Goal: Task Accomplishment & Management: Manage account settings

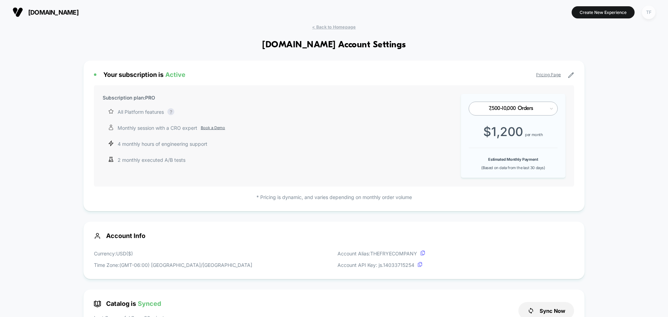
click at [649, 14] on div "TF" at bounding box center [649, 13] width 14 height 14
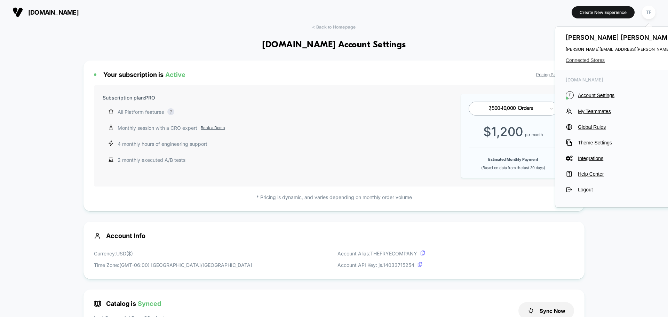
click at [594, 58] on span "Connected Stores" at bounding box center [634, 60] width 138 height 6
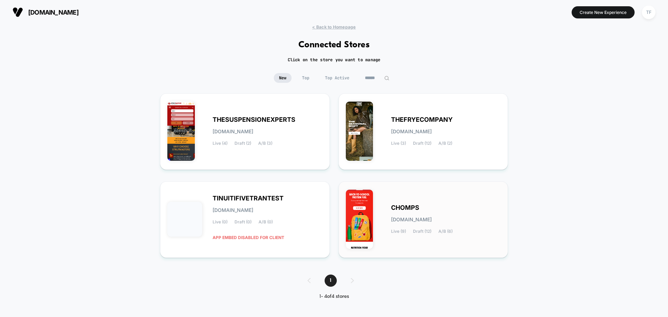
click at [454, 207] on div "CHOMPS chomps.myshopify.com Live (9) Draft (12) A/B (6)" at bounding box center [446, 219] width 110 height 29
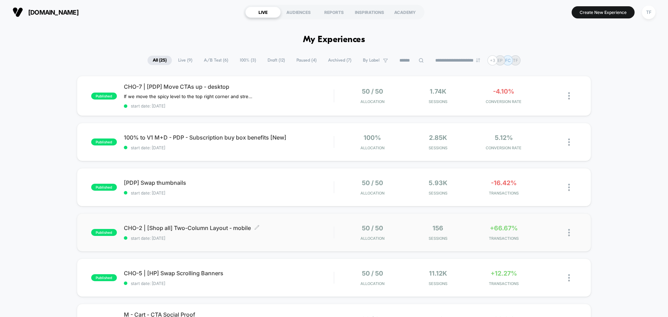
click at [280, 228] on span "CHO-2 | [Shop all] Two-Column Layout - mobile Click to edit experience details" at bounding box center [229, 227] width 210 height 7
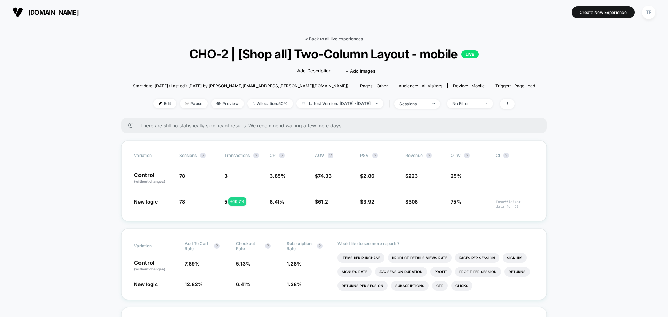
click at [340, 38] on link "< Back to all live experiences" at bounding box center [334, 38] width 58 height 5
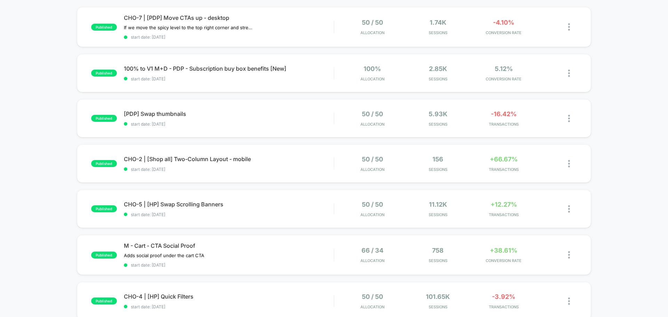
scroll to position [70, 0]
click at [274, 209] on div "CHO-5 | [HP] Swap Scrolling Banners Click to edit experience details Click to e…" at bounding box center [229, 208] width 210 height 16
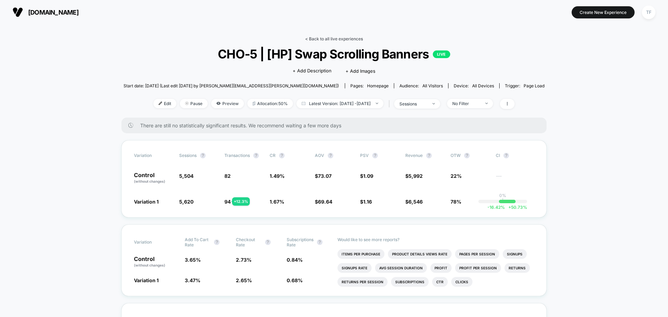
click at [339, 37] on link "< Back to all live experiences" at bounding box center [334, 38] width 58 height 5
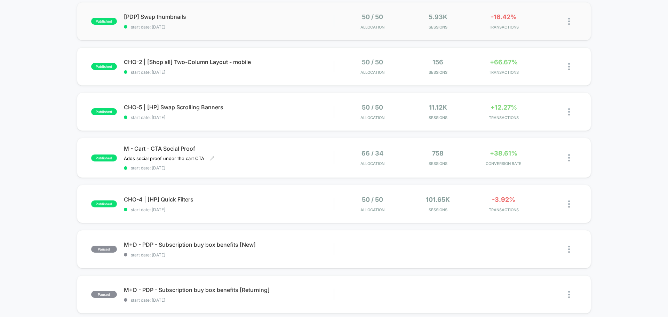
scroll to position [174, 0]
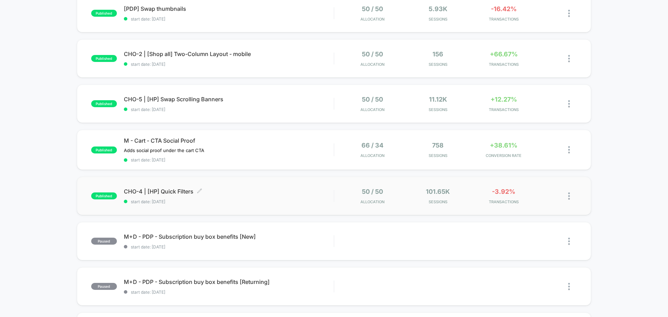
click at [284, 194] on span "CHO-4 | [HP] Quick Filters Click to edit experience details" at bounding box center [229, 191] width 210 height 7
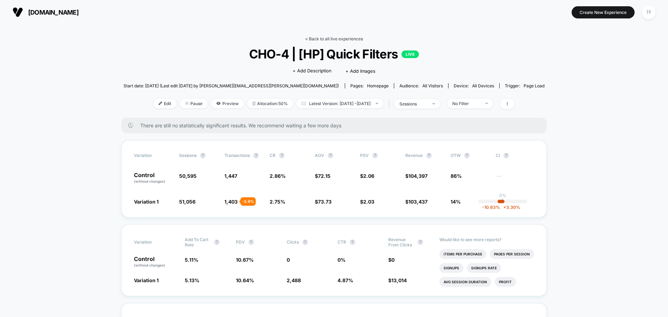
click at [328, 39] on link "< Back to all live experiences" at bounding box center [334, 38] width 58 height 5
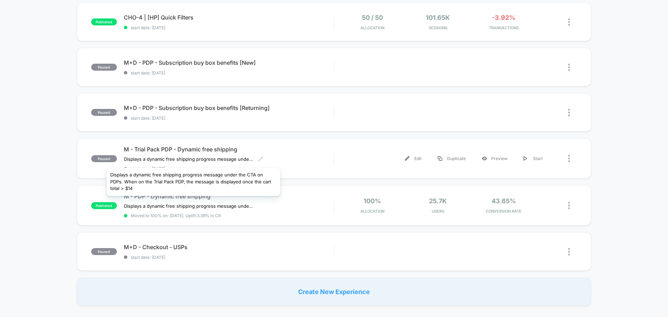
scroll to position [382, 0]
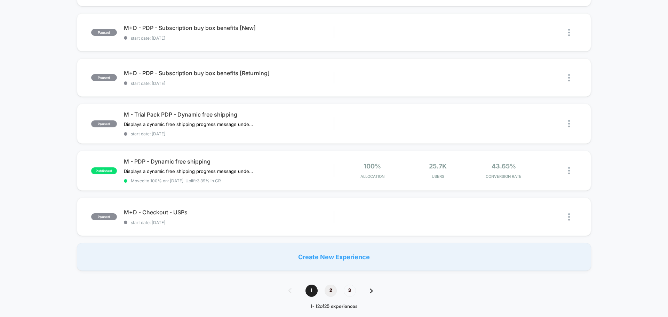
click at [328, 291] on span "2" at bounding box center [330, 290] width 12 height 12
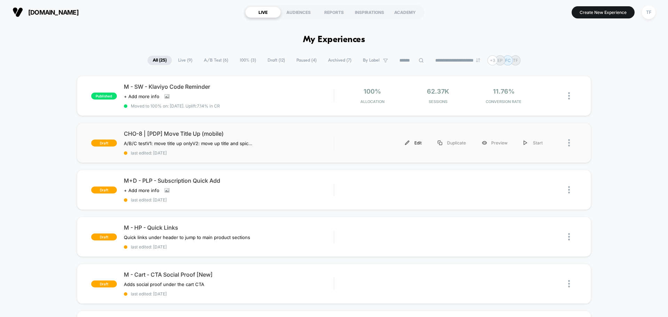
click at [420, 143] on div "Edit" at bounding box center [413, 143] width 33 height 16
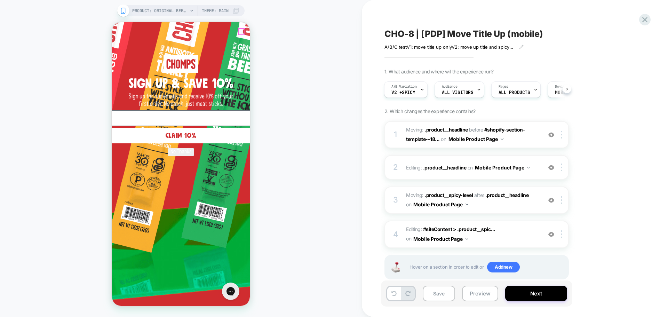
click at [398, 32] on icon "Close dialog" at bounding box center [401, 32] width 6 height 6
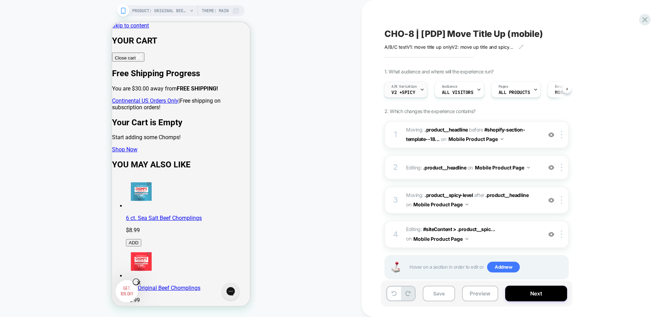
click at [413, 95] on div "A/B Variation V2 +Spicy" at bounding box center [403, 90] width 39 height 16
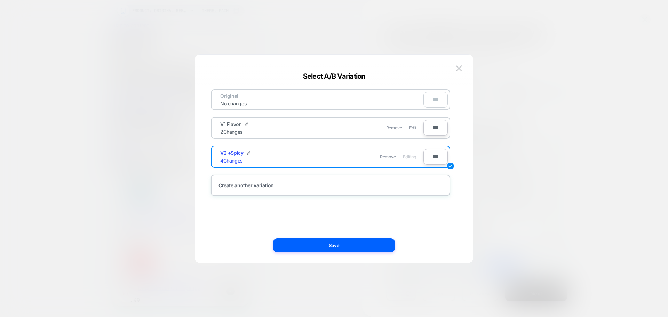
click at [328, 130] on div "Remove Edit" at bounding box center [371, 128] width 98 height 14
click at [414, 130] on div "Edit" at bounding box center [412, 128] width 7 height 14
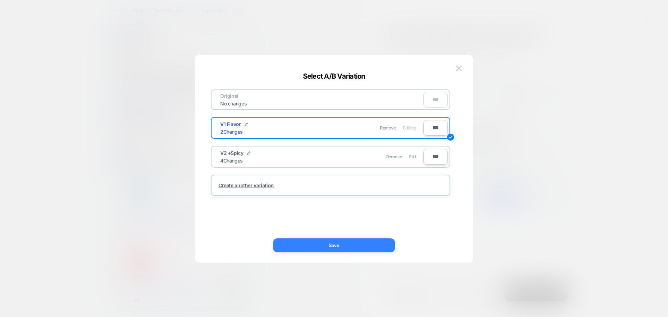
click at [317, 245] on button "Save" at bounding box center [334, 245] width 122 height 14
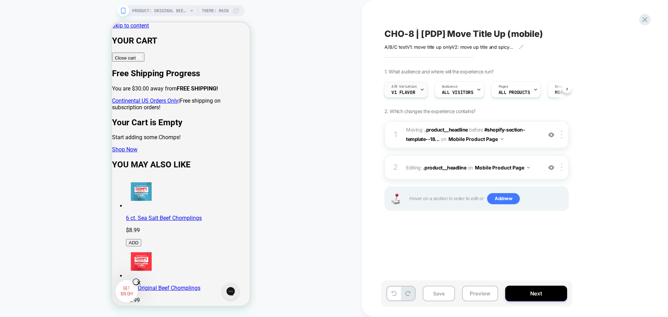
click at [419, 96] on div "A/B Variation V1 Flavor" at bounding box center [403, 90] width 39 height 16
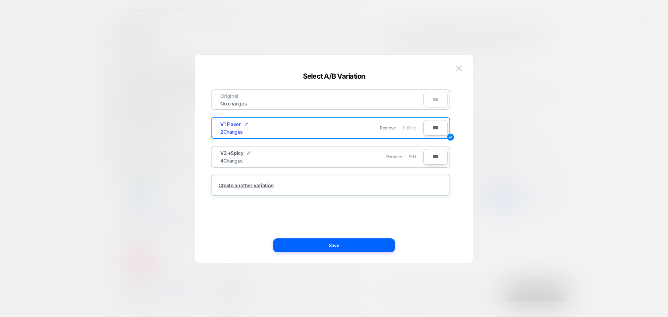
click at [342, 98] on div "Original No changes ***" at bounding box center [330, 99] width 239 height 21
click at [328, 243] on button "Save" at bounding box center [334, 245] width 122 height 14
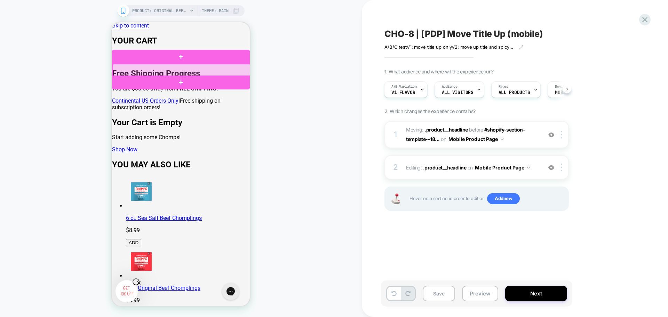
click at [221, 71] on div at bounding box center [182, 70] width 138 height 13
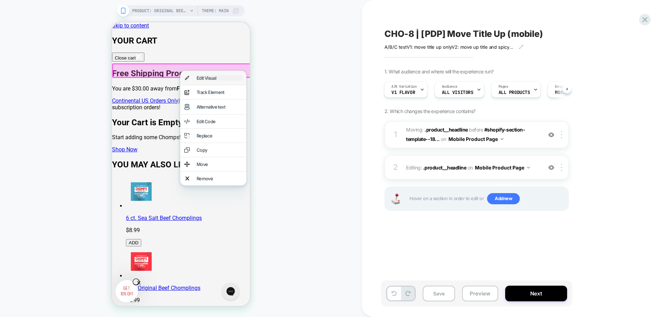
click at [218, 81] on div "Edit Visual" at bounding box center [219, 78] width 46 height 6
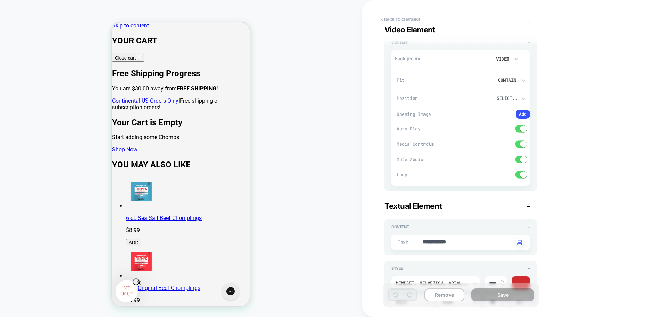
scroll to position [377, 0]
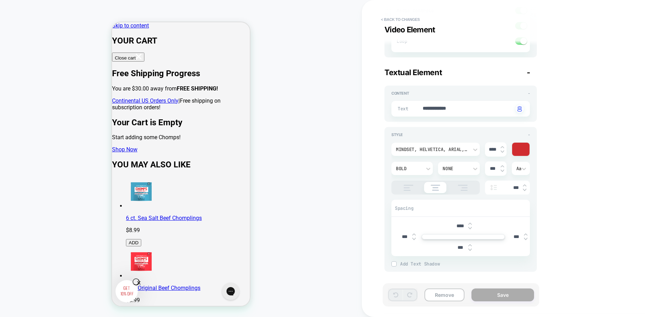
click at [469, 223] on img at bounding box center [469, 223] width 3 height 3
type textarea "*"
type input "****"
click at [469, 223] on img at bounding box center [469, 223] width 3 height 3
type textarea "*"
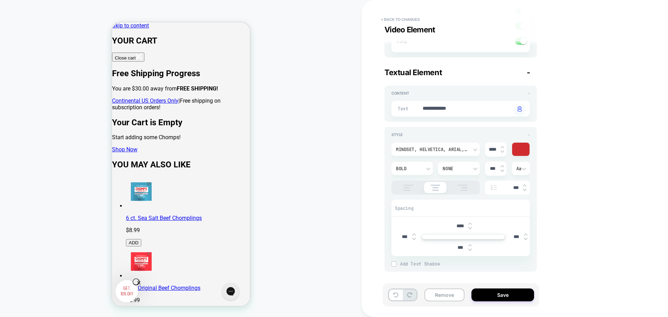
type input "****"
click at [469, 223] on img at bounding box center [469, 223] width 3 height 3
type textarea "*"
type input "****"
click at [469, 223] on img at bounding box center [469, 223] width 3 height 3
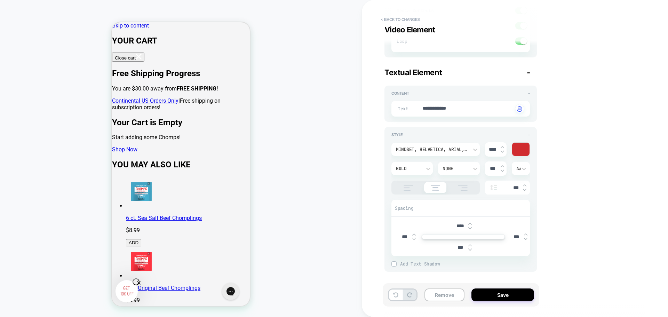
type textarea "*"
type input "****"
click at [469, 223] on img at bounding box center [469, 223] width 3 height 3
type textarea "*"
type input "****"
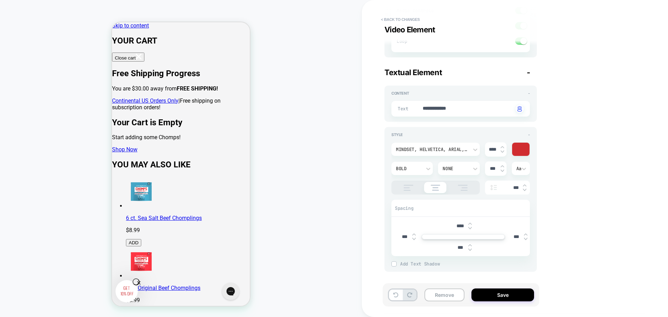
click at [471, 225] on div at bounding box center [469, 225] width 3 height 7
drag, startPoint x: 462, startPoint y: 226, endPoint x: 453, endPoint y: 226, distance: 9.7
click at [453, 226] on input "****" at bounding box center [460, 226] width 16 height 6
type textarea "*"
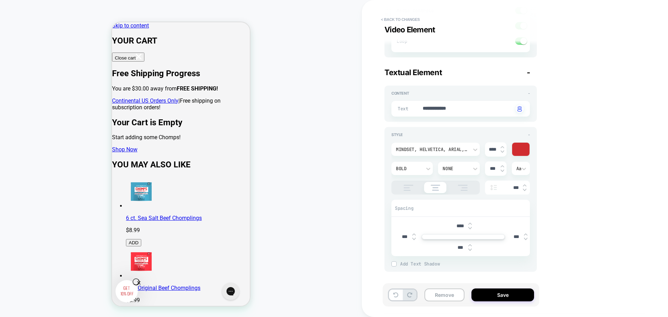
type input "***"
type textarea "*"
type input "****"
drag, startPoint x: 459, startPoint y: 226, endPoint x: 449, endPoint y: 226, distance: 9.7
click at [449, 226] on div "****" at bounding box center [462, 226] width 133 height 14
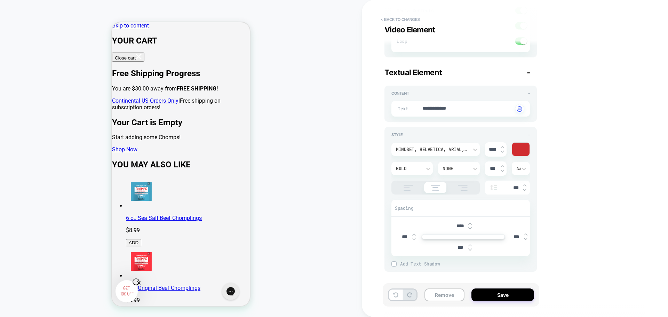
type textarea "*"
type input "****"
type textarea "*"
type input "****"
click at [479, 297] on button "Save" at bounding box center [502, 294] width 63 height 13
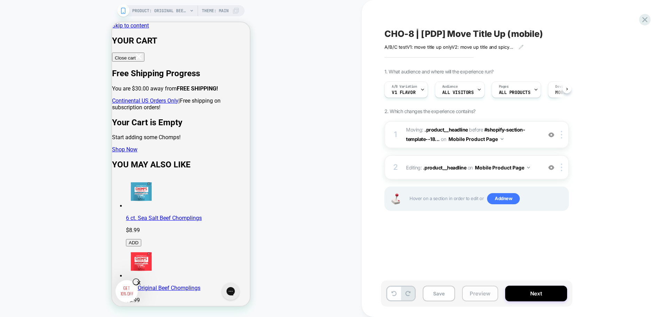
scroll to position [0, 0]
click at [410, 90] on span "V1 Flavor" at bounding box center [403, 92] width 24 height 5
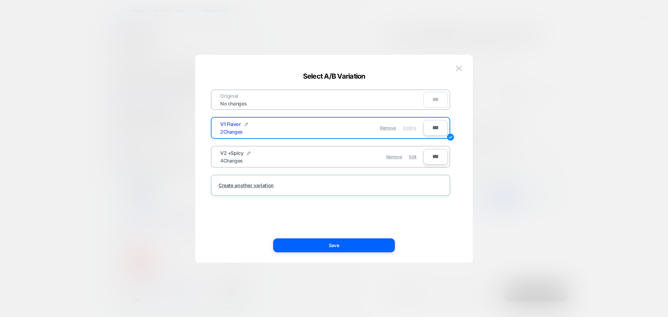
click at [324, 156] on div "Remove Edit" at bounding box center [371, 157] width 98 height 14
click at [412, 155] on span "Edit" at bounding box center [412, 156] width 7 height 5
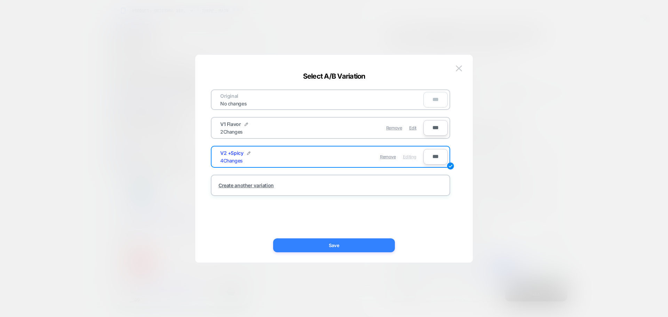
click at [349, 250] on button "Save" at bounding box center [334, 245] width 122 height 14
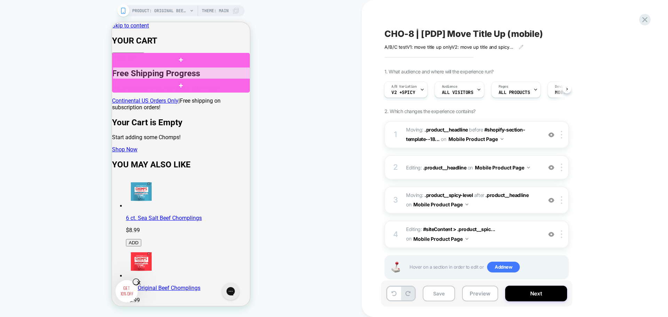
click at [200, 76] on div at bounding box center [182, 73] width 138 height 13
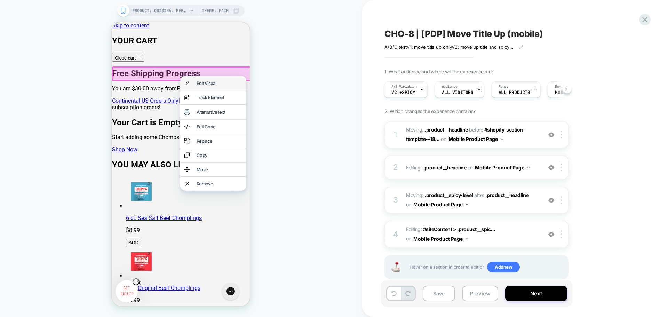
click at [202, 80] on div "Edit Visual" at bounding box center [213, 83] width 66 height 14
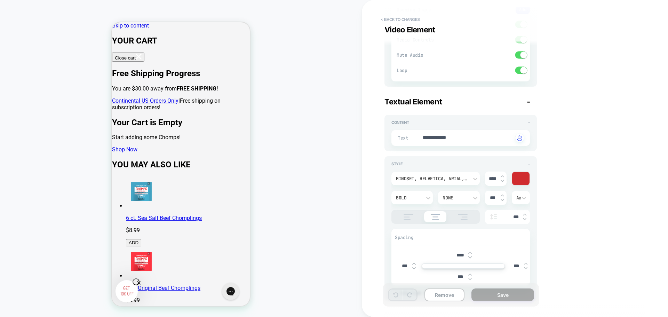
scroll to position [243, 0]
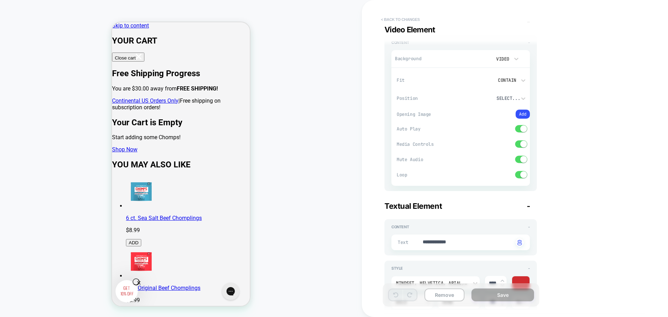
click at [398, 16] on button "< Back to changes" at bounding box center [400, 19] width 46 height 11
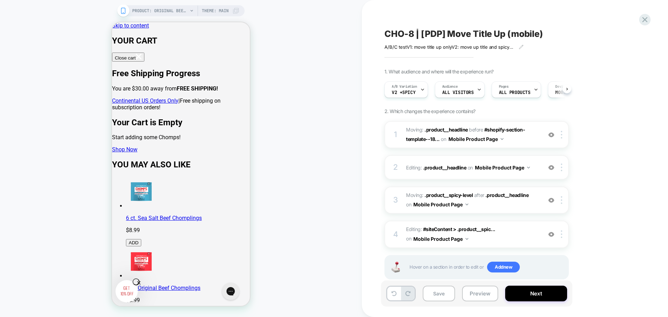
scroll to position [0, 0]
click at [422, 90] on icon at bounding box center [422, 89] width 5 height 5
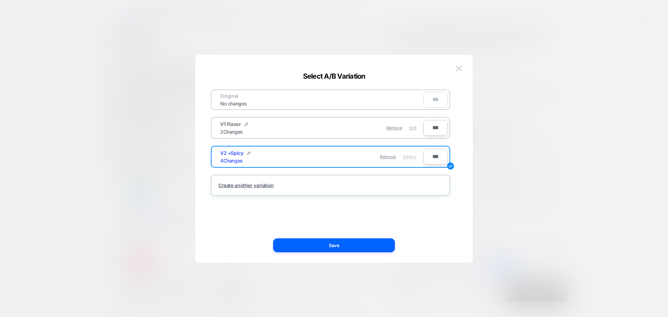
click at [416, 128] on span "Edit" at bounding box center [412, 127] width 7 height 5
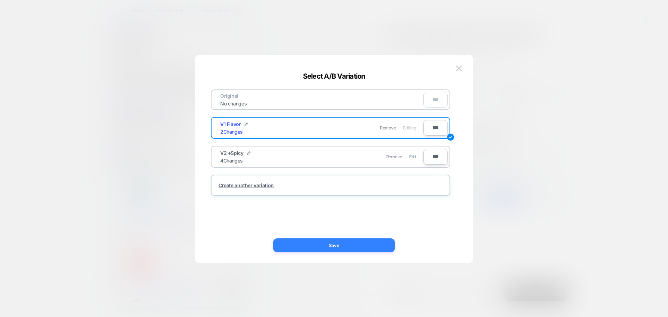
click at [342, 248] on button "Save" at bounding box center [334, 245] width 122 height 14
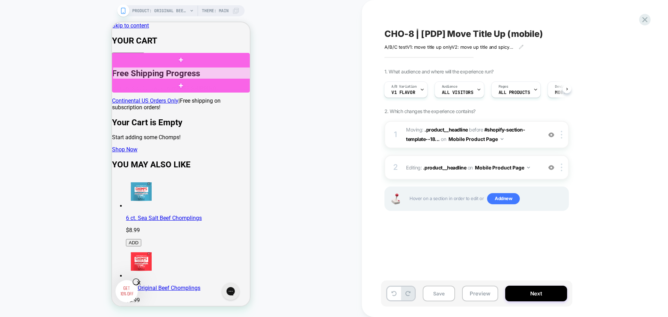
click at [216, 72] on div at bounding box center [182, 73] width 138 height 13
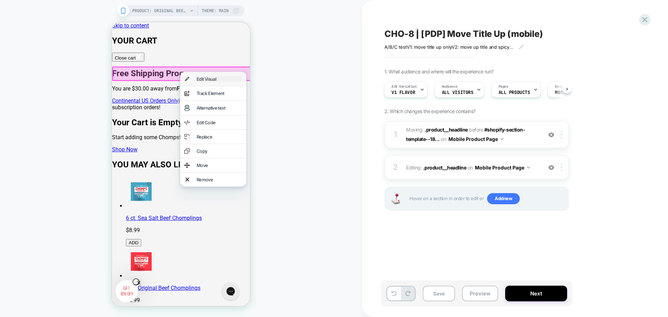
drag, startPoint x: 214, startPoint y: 79, endPoint x: 479, endPoint y: 187, distance: 286.4
click at [214, 79] on div "Edit Visual" at bounding box center [219, 79] width 46 height 6
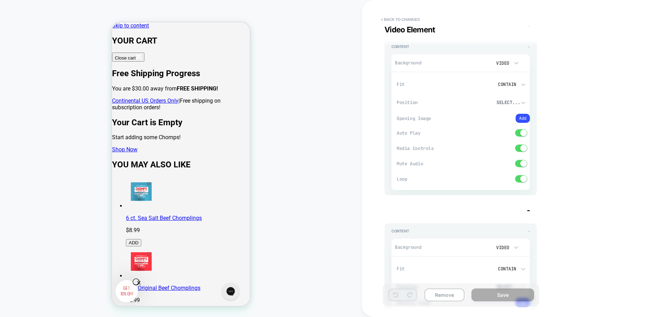
type textarea "*"
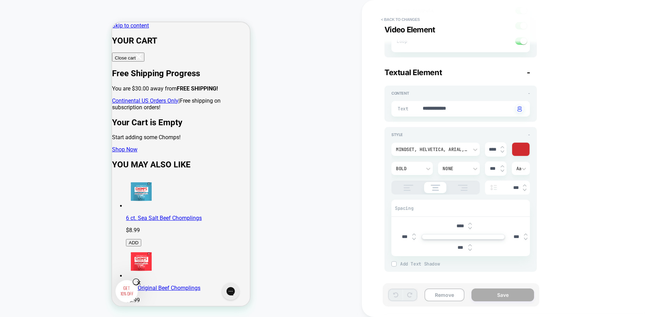
scroll to position [238, 0]
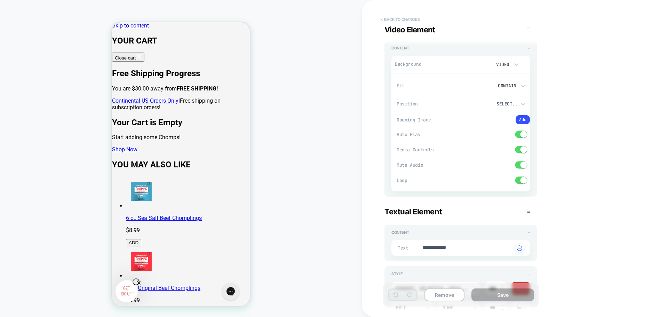
click at [403, 17] on button "< Back to changes" at bounding box center [400, 19] width 46 height 11
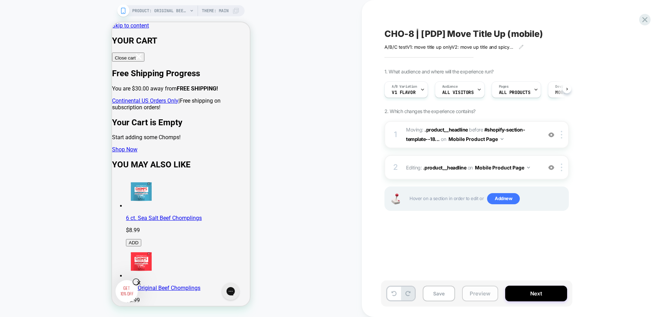
scroll to position [0, 0]
click at [435, 295] on button "Save" at bounding box center [438, 293] width 32 height 16
click at [529, 293] on button "Next" at bounding box center [536, 293] width 62 height 16
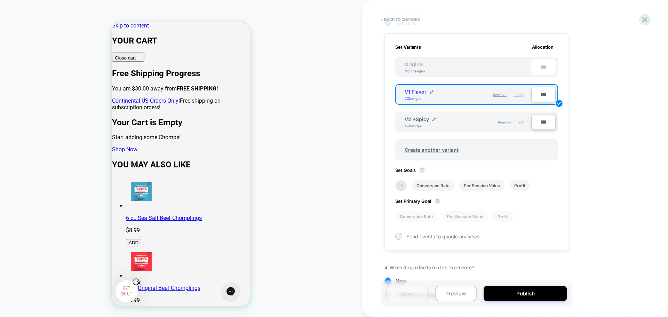
scroll to position [222, 0]
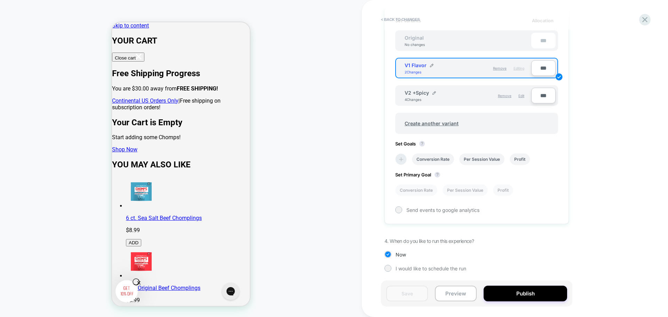
click at [400, 161] on icon at bounding box center [400, 159] width 7 height 7
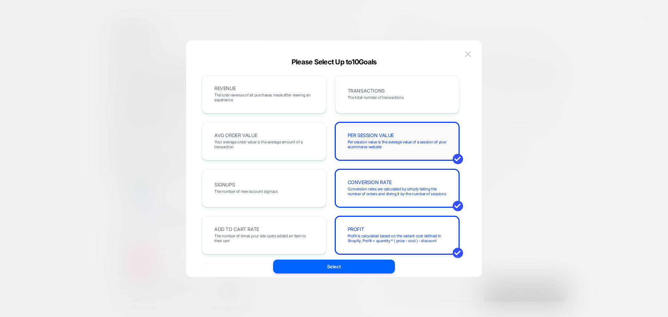
click at [362, 148] on span "Per session value is the average value of a session of your ecommerce website" at bounding box center [396, 144] width 99 height 10
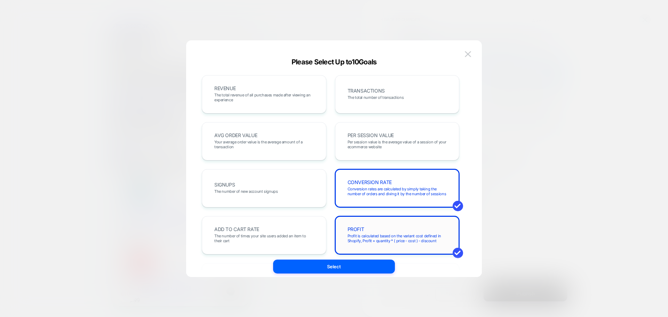
click at [372, 237] on span "Profit is calculated based on the variant cost defined in Shopify, Profit = qua…" at bounding box center [396, 238] width 99 height 10
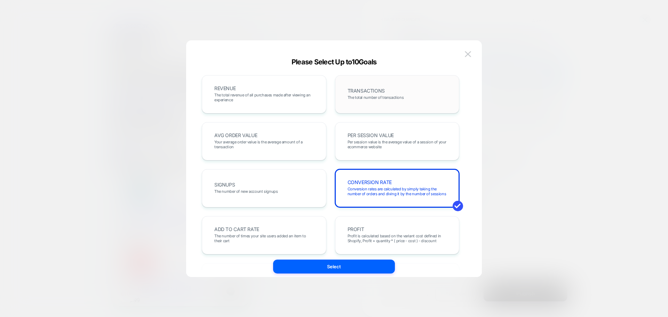
click at [388, 87] on div "TRANSACTIONS The total number of transactions" at bounding box center [397, 94] width 110 height 24
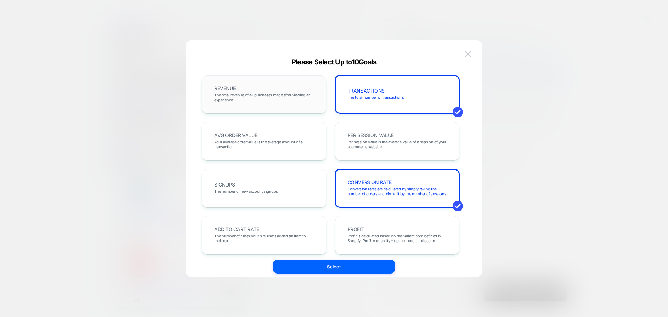
click at [277, 88] on div "REVENUE The total revenue of all purchases made after viewing an experience" at bounding box center [264, 94] width 110 height 24
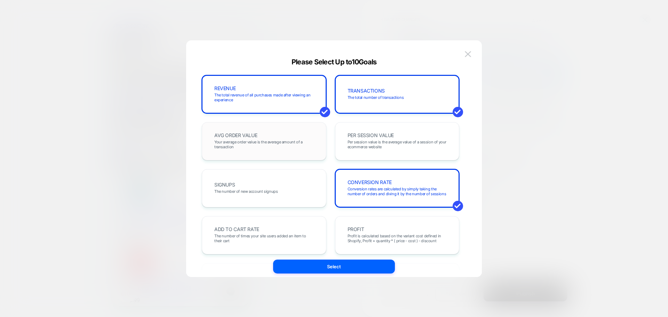
click at [277, 135] on div "AVG ORDER VALUE Your average order value is the average amount of a transaction" at bounding box center [264, 141] width 110 height 24
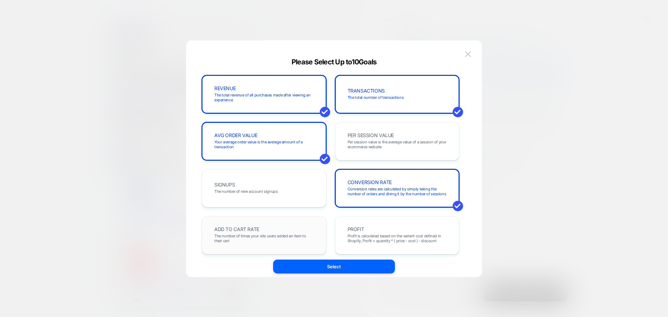
click at [273, 236] on span "The number of times your site users added an item to their cart" at bounding box center [263, 238] width 99 height 10
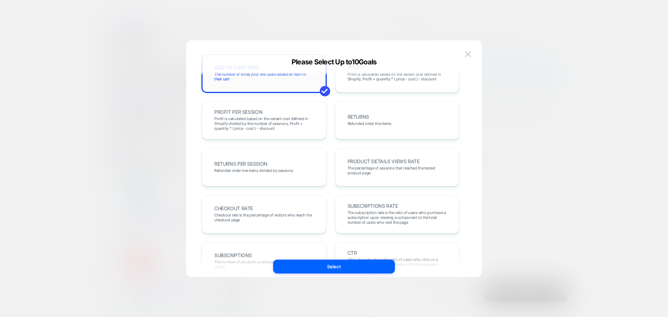
scroll to position [174, 0]
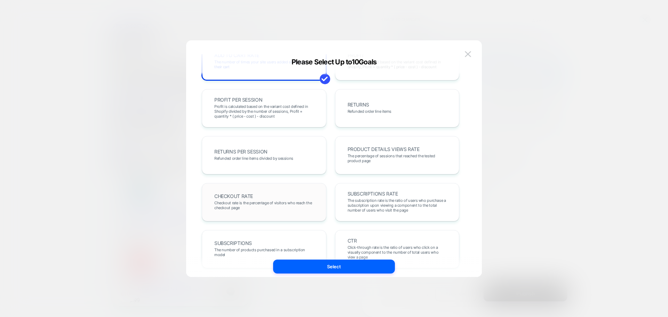
click at [278, 203] on span "Checkout rate is the percentage of visitors who reach the checkout page" at bounding box center [263, 205] width 99 height 10
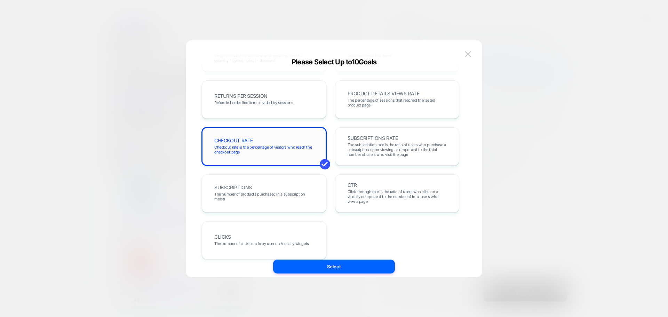
scroll to position [240, 0]
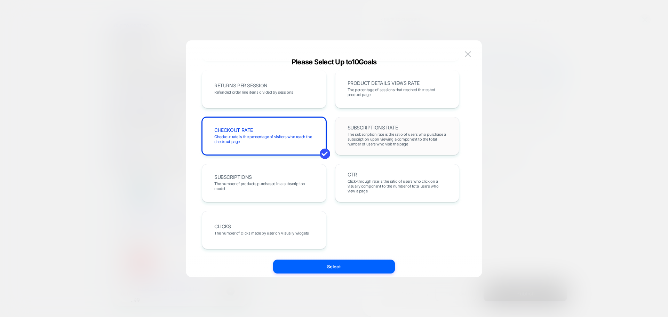
click at [388, 139] on span "The subscription rate is the ratio of users who purchase a subscription upon vi…" at bounding box center [396, 139] width 99 height 15
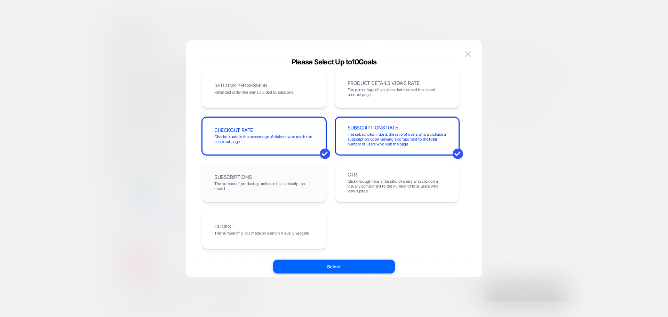
click at [280, 172] on div "SUBSCRIPTIONS The number of products purchased in a subscription model" at bounding box center [264, 183] width 110 height 24
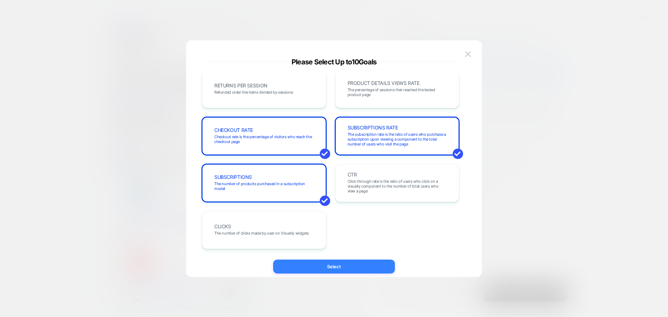
click at [362, 267] on button "Select" at bounding box center [334, 266] width 122 height 14
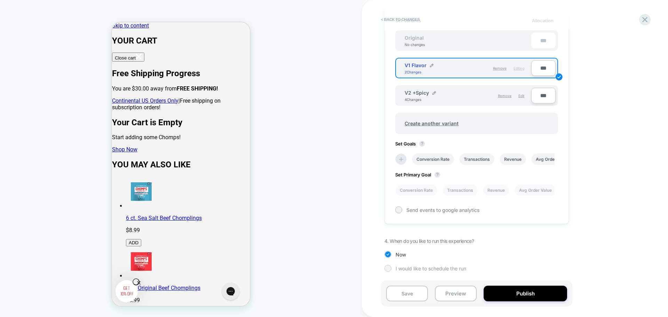
click at [389, 268] on div at bounding box center [387, 267] width 5 height 5
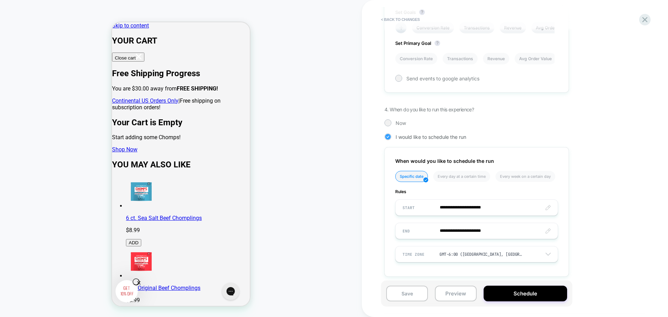
scroll to position [358, 0]
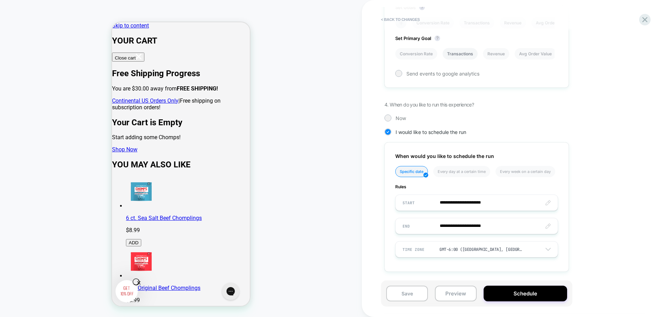
click at [464, 53] on li "Transactions" at bounding box center [459, 53] width 35 height 11
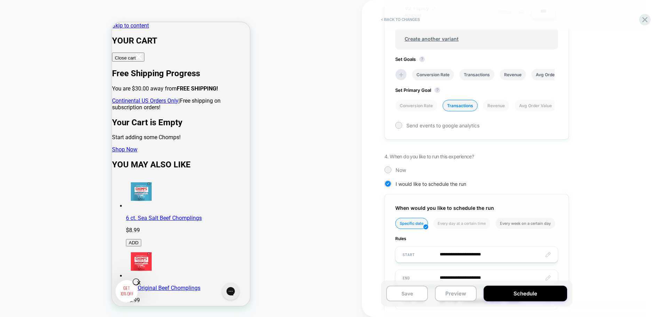
scroll to position [324, 0]
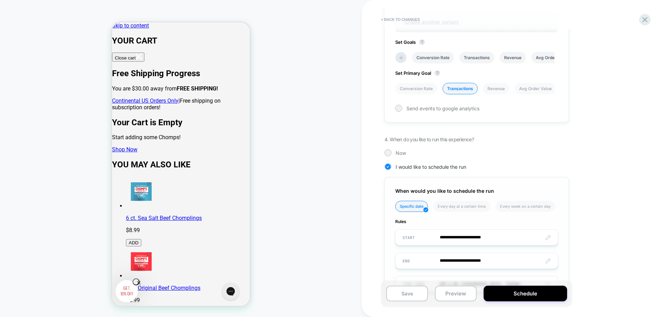
click at [475, 237] on input "**********" at bounding box center [476, 237] width 162 height 16
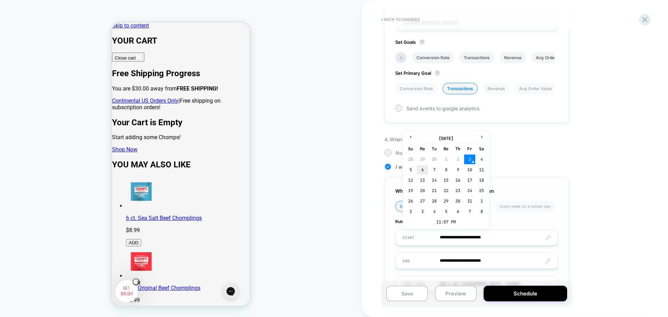
click at [424, 171] on td "6" at bounding box center [422, 170] width 11 height 10
type input "**********"
click at [485, 243] on input "**********" at bounding box center [476, 237] width 162 height 16
click at [454, 225] on td "11:07 PM" at bounding box center [446, 222] width 82 height 10
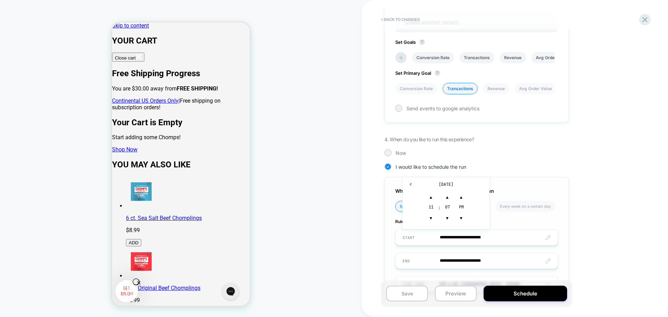
click at [432, 208] on div "11" at bounding box center [431, 207] width 14 height 7
click at [432, 217] on span "▼" at bounding box center [431, 218] width 14 height 14
click at [589, 220] on div "**********" at bounding box center [511, 36] width 254 height 562
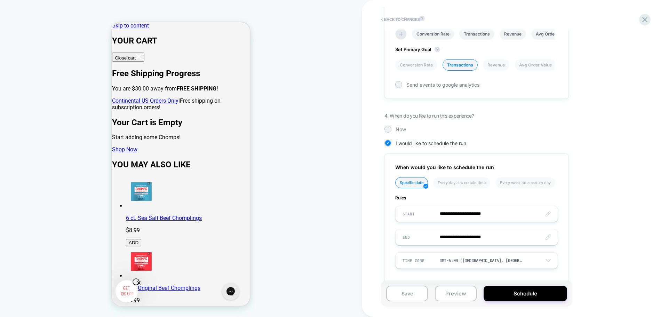
scroll to position [358, 0]
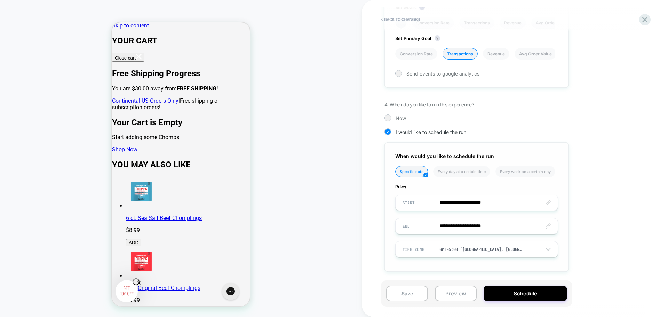
click at [508, 253] on div "GMT-6:00 (Mexico City, Saskatchewan)" at bounding box center [483, 249] width 89 height 9
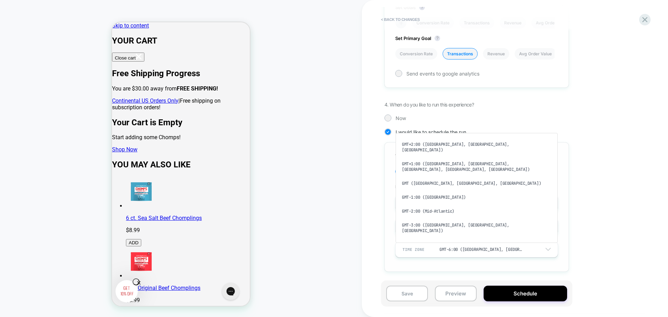
scroll to position [388, 0]
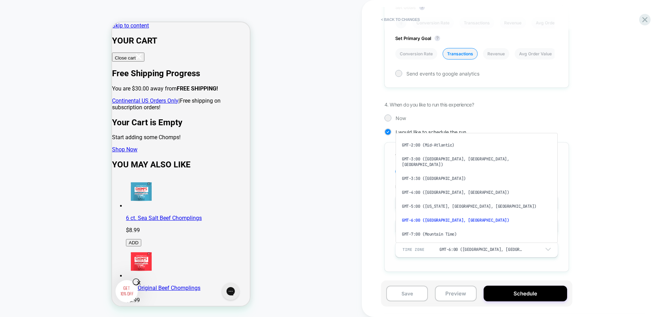
click at [447, 241] on div "GMT-8:00 (Los Angeles)" at bounding box center [476, 248] width 156 height 14
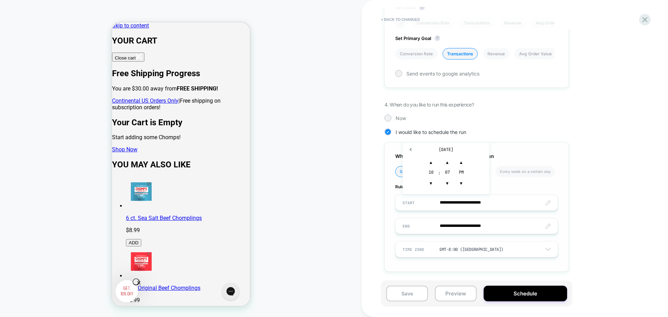
click at [462, 203] on input "**********" at bounding box center [476, 202] width 162 height 16
click at [434, 182] on span "▼" at bounding box center [431, 183] width 14 height 14
click at [432, 182] on span "▼" at bounding box center [431, 183] width 14 height 14
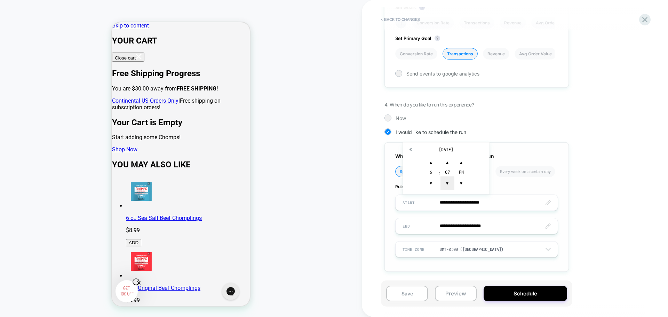
click at [448, 184] on span "▼" at bounding box center [447, 183] width 14 height 14
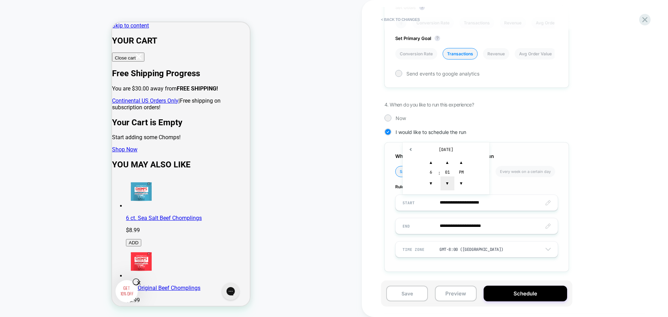
click at [448, 184] on span "▼" at bounding box center [447, 183] width 14 height 14
type input "**********"
click at [461, 184] on span "▼" at bounding box center [461, 183] width 14 height 14
click at [631, 226] on div "**********" at bounding box center [511, 1] width 254 height 562
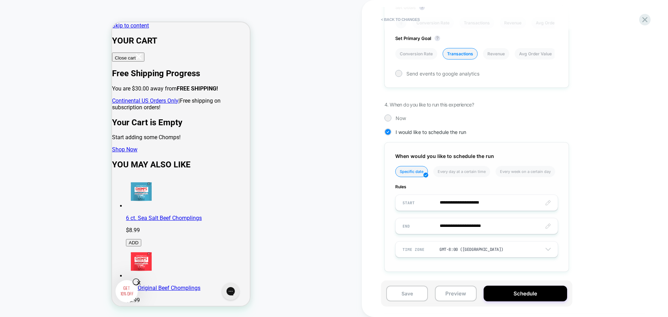
click at [523, 203] on input "**********" at bounding box center [476, 202] width 162 height 16
click at [604, 214] on div "**********" at bounding box center [511, 1] width 254 height 562
click at [490, 227] on input "**********" at bounding box center [476, 226] width 162 height 16
click at [626, 232] on div "**********" at bounding box center [511, 1] width 254 height 562
click at [524, 227] on input "**********" at bounding box center [476, 226] width 162 height 16
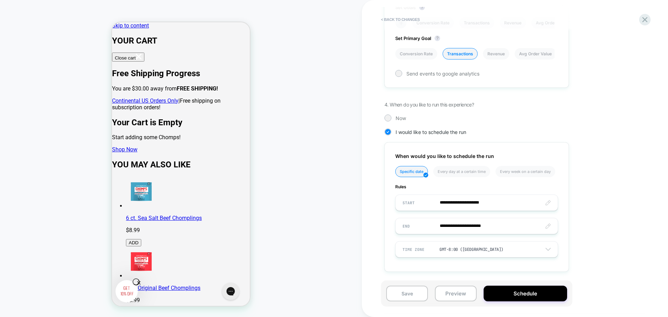
click at [602, 217] on div "**********" at bounding box center [511, 1] width 254 height 562
click at [387, 119] on div at bounding box center [387, 117] width 5 height 5
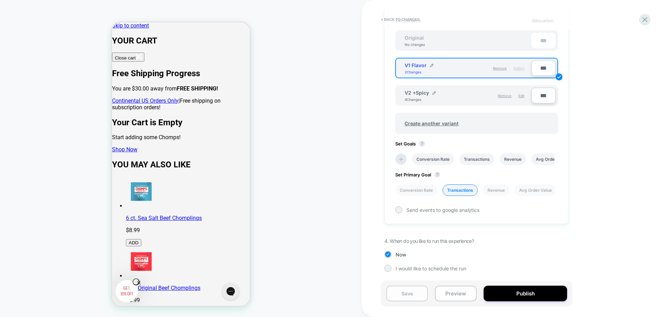
click at [393, 295] on button "Save" at bounding box center [407, 293] width 42 height 16
click at [643, 20] on icon at bounding box center [644, 19] width 9 height 9
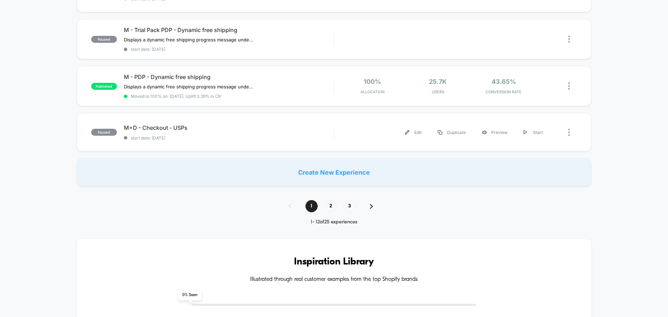
scroll to position [522, 0]
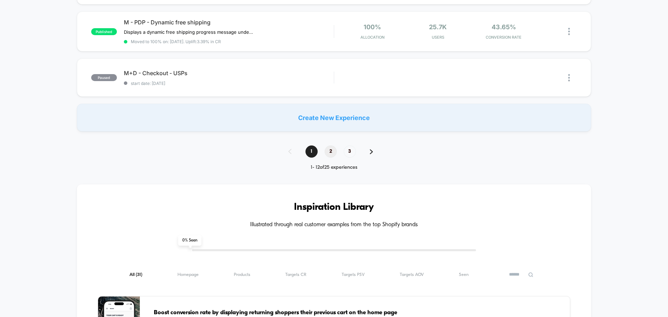
click at [331, 151] on span "2" at bounding box center [330, 151] width 12 height 12
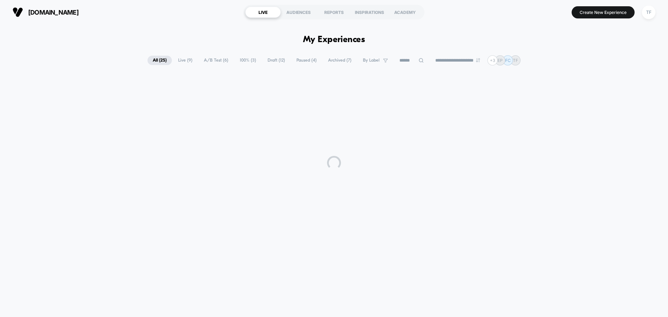
scroll to position [0, 0]
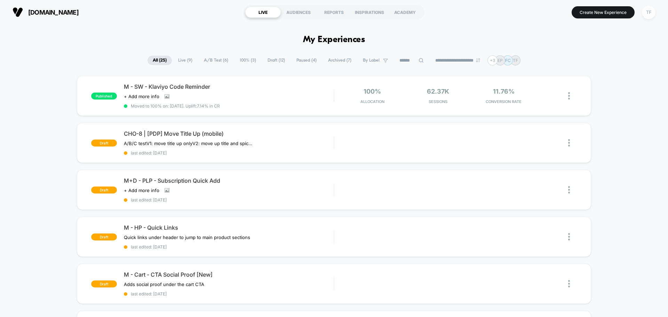
click at [647, 12] on div "TF" at bounding box center [649, 13] width 14 height 14
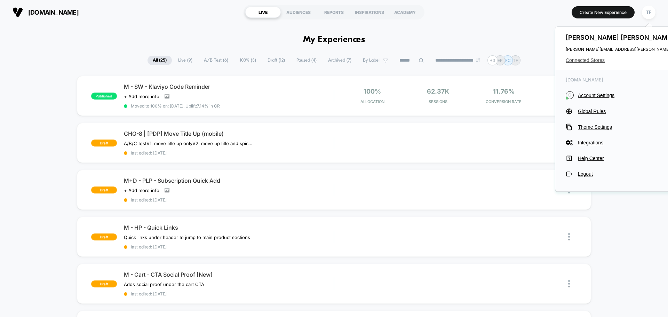
click at [581, 59] on span "Connected Stores" at bounding box center [634, 60] width 138 height 6
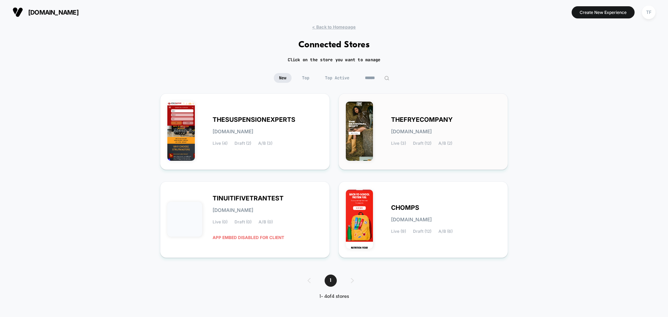
click at [458, 151] on div "THEFRYECOMPANY thefryecompany.myshopify.com Live (3) Draft (12) A/B (2)" at bounding box center [423, 131] width 155 height 62
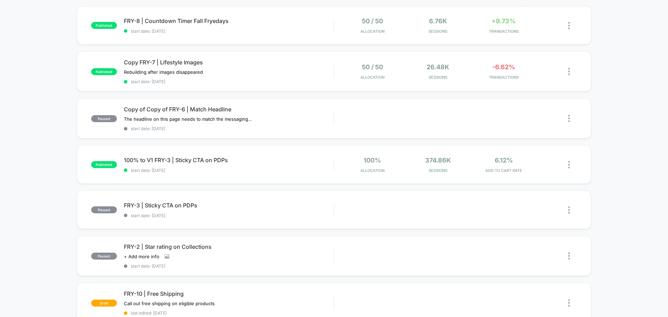
scroll to position [139, 0]
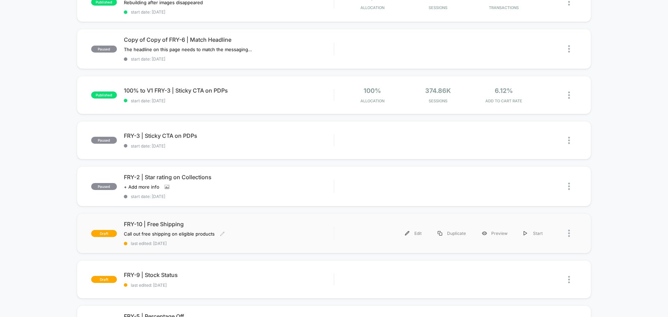
click at [290, 232] on div "FRY-10 | Free Shipping Call out free shipping on eligible products Click to edi…" at bounding box center [229, 232] width 210 height 25
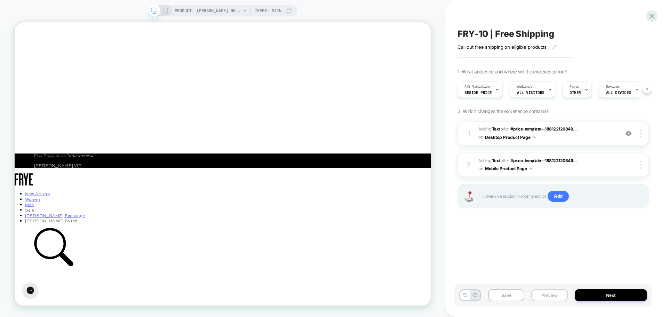
click at [547, 295] on button "Preview" at bounding box center [549, 295] width 36 height 12
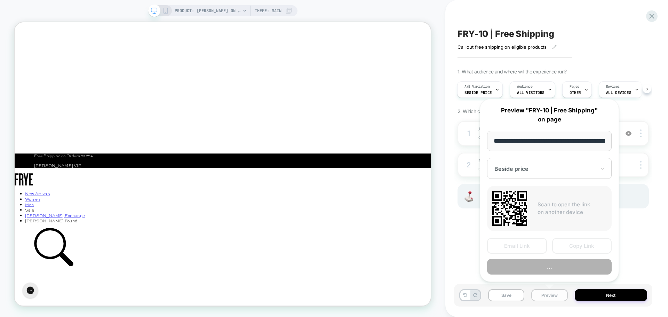
scroll to position [0, 121]
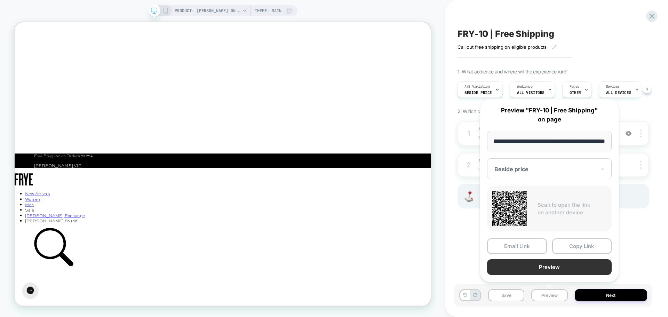
click at [545, 269] on button "Preview" at bounding box center [549, 267] width 124 height 16
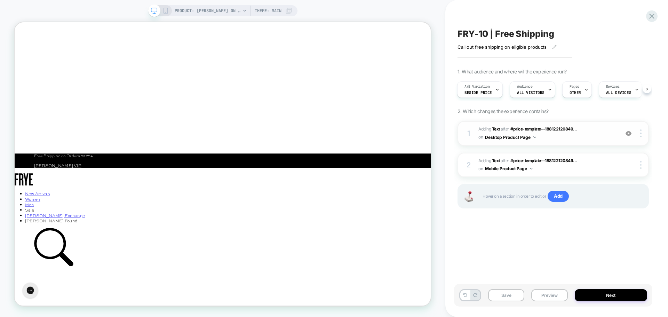
click at [601, 139] on span "#_loomi_addon_1758817745108 Adding Text AFTER #price-template--188122120849... …" at bounding box center [546, 133] width 137 height 16
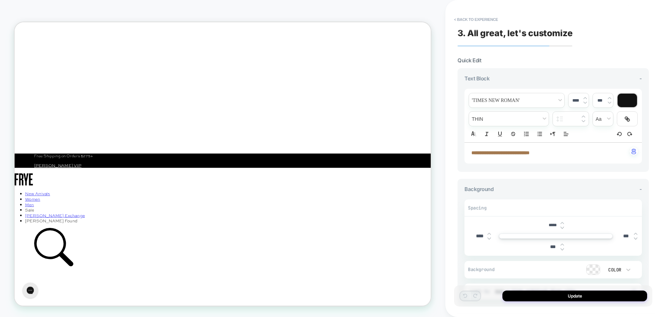
click at [551, 153] on p "**********" at bounding box center [550, 153] width 158 height 7
drag, startPoint x: 566, startPoint y: 175, endPoint x: 540, endPoint y: 199, distance: 35.2
click at [630, 98] on div at bounding box center [626, 101] width 19 height 14
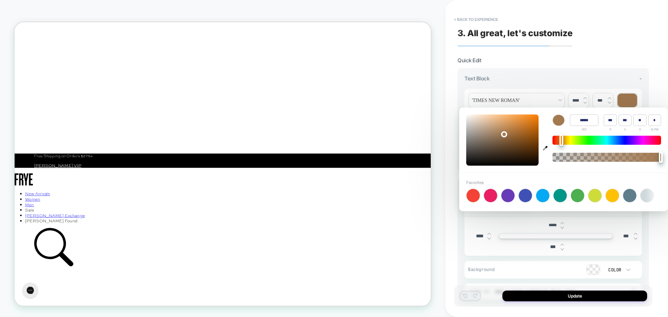
click at [591, 121] on input "******" at bounding box center [584, 119] width 29 height 11
drag, startPoint x: 592, startPoint y: 121, endPoint x: 551, endPoint y: 116, distance: 41.3
click at [551, 116] on div "Color ****** HEX *** R *** G ** B * ALPHA" at bounding box center [563, 139] width 209 height 65
click at [600, 45] on div "**********" at bounding box center [553, 158] width 198 height 303
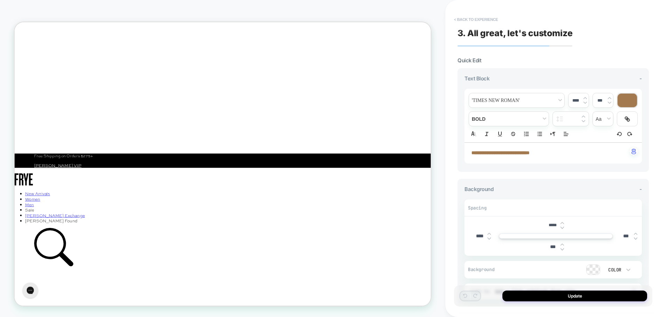
click at [483, 19] on button "< Back to experience" at bounding box center [475, 19] width 51 height 11
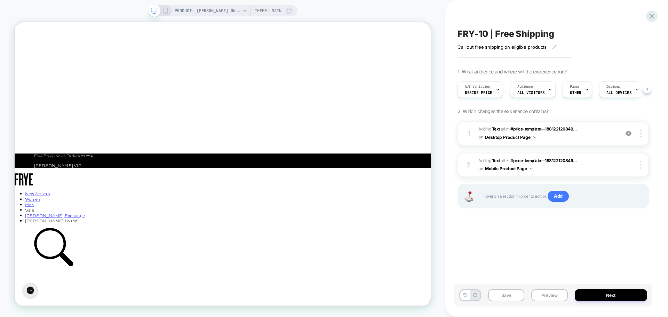
scroll to position [0, 0]
drag, startPoint x: 166, startPoint y: 8, endPoint x: 603, endPoint y: 152, distance: 459.7
click at [166, 8] on icon at bounding box center [165, 11] width 6 height 6
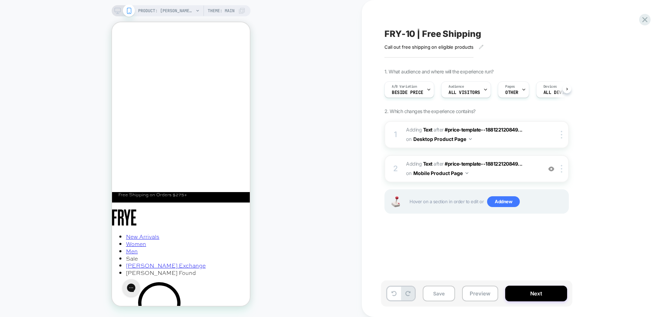
scroll to position [0, 0]
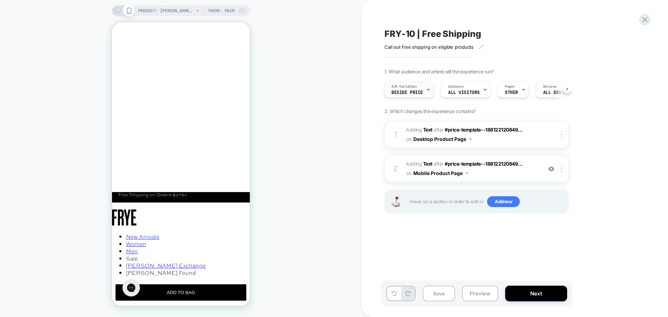
click at [428, 94] on div at bounding box center [428, 90] width 5 height 16
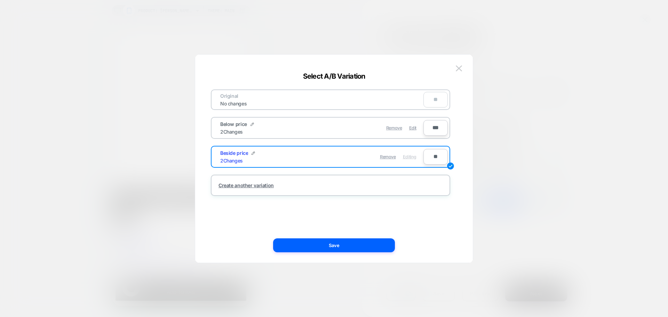
click at [306, 126] on div "Below price 2 Changes" at bounding box center [271, 128] width 102 height 14
drag, startPoint x: 335, startPoint y: 234, endPoint x: 344, endPoint y: 243, distance: 12.5
click at [335, 235] on div "Original No changes ** Below price 2 Changes Remove Edit *** Beside price 2 Cha…" at bounding box center [330, 158] width 257 height 180
click at [458, 65] on button at bounding box center [458, 68] width 10 height 10
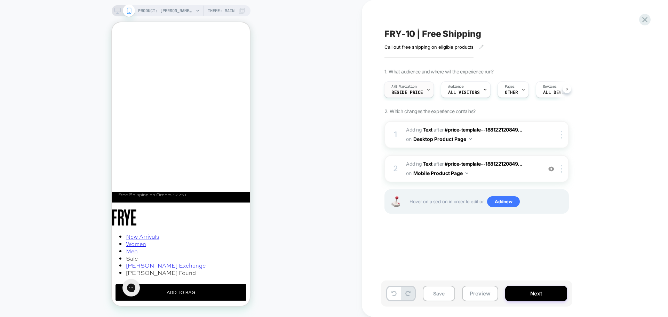
click at [426, 94] on div at bounding box center [428, 90] width 5 height 16
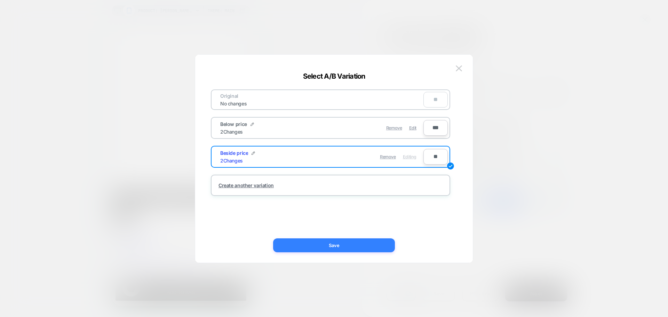
click at [386, 243] on button "Save" at bounding box center [334, 245] width 122 height 14
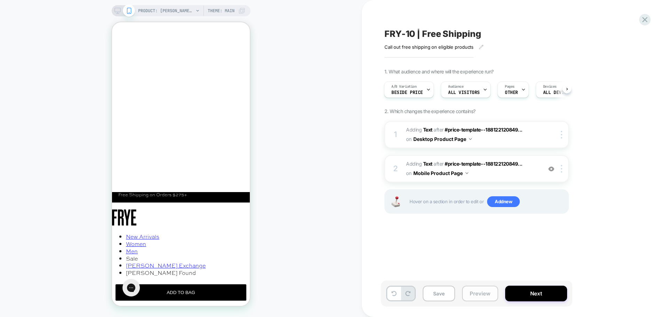
click at [470, 293] on button "Preview" at bounding box center [480, 293] width 36 height 16
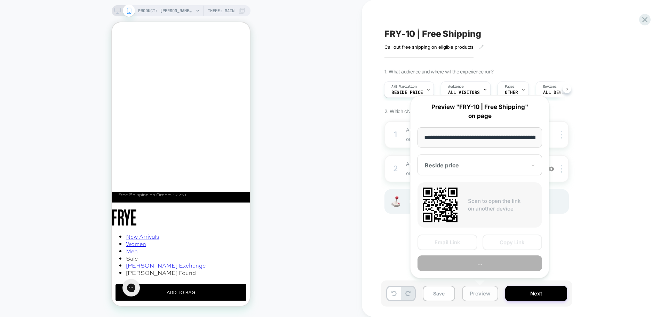
scroll to position [0, 121]
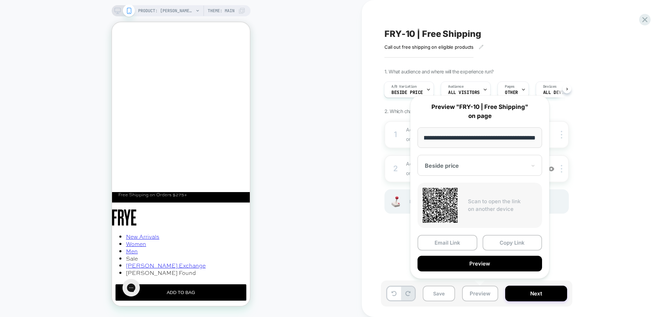
click at [465, 168] on div at bounding box center [476, 165] width 102 height 7
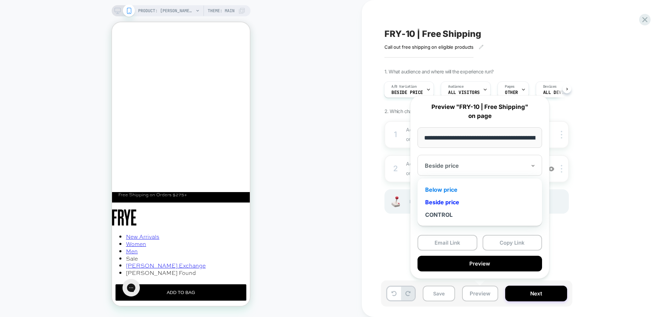
click at [457, 189] on div "Below price" at bounding box center [480, 189] width 118 height 13
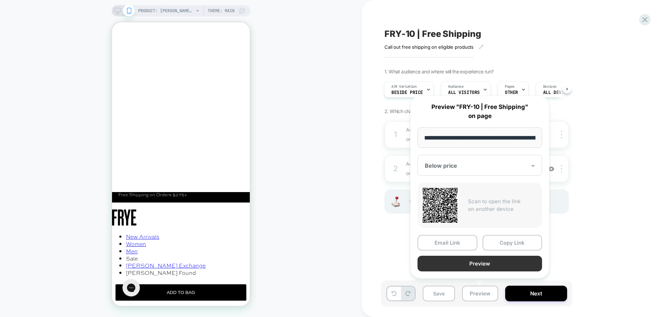
click at [467, 263] on button "Preview" at bounding box center [479, 264] width 124 height 16
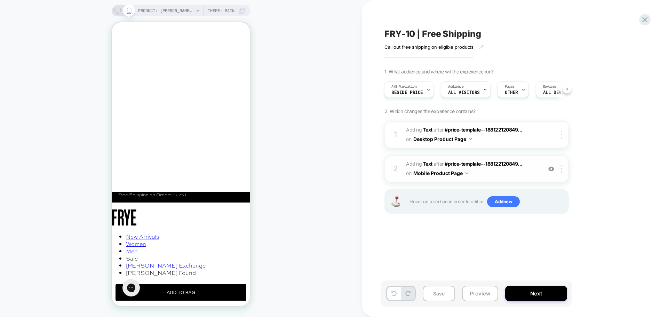
click at [503, 175] on span "#_loomi_addon_1758817811730 Adding Text AFTER #price-template--188122120849... …" at bounding box center [472, 168] width 132 height 19
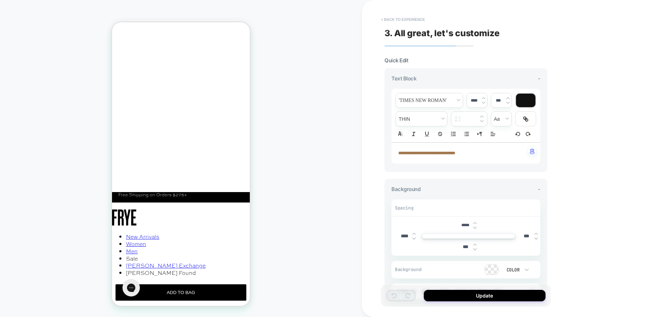
click at [411, 15] on button "< Back to experience" at bounding box center [402, 19] width 51 height 11
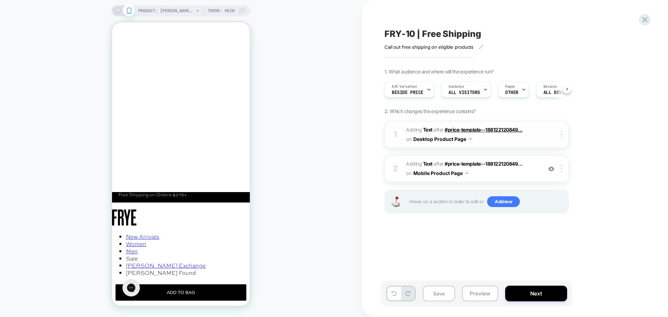
scroll to position [0, 0]
click at [466, 175] on button "Mobile Product Page" at bounding box center [440, 173] width 55 height 10
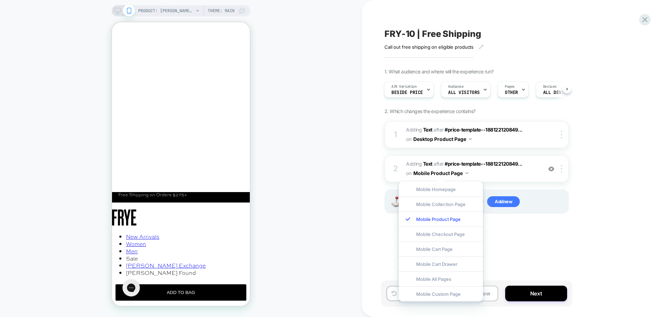
click at [642, 230] on div "FRY-10 | Free Shipping Call out free shipping on eligible products Click to edi…" at bounding box center [514, 158] width 261 height 317
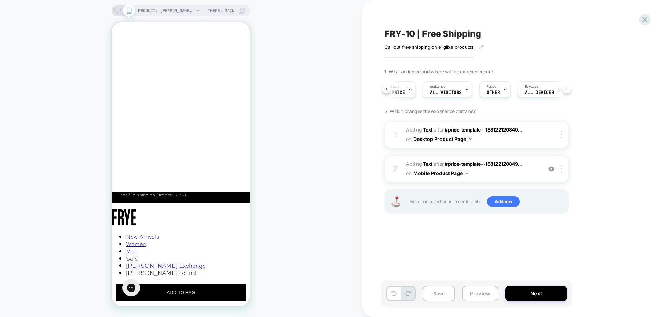
click at [566, 89] on icon at bounding box center [566, 89] width 3 height 3
click at [521, 89] on icon at bounding box center [522, 89] width 5 height 5
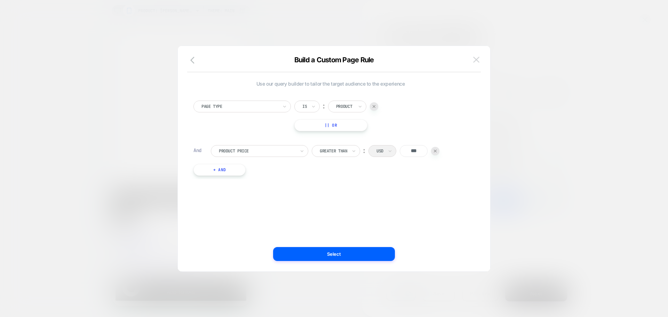
click at [478, 57] on img at bounding box center [476, 60] width 6 height 6
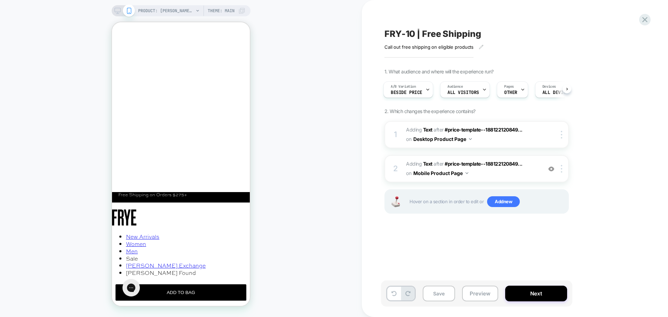
drag, startPoint x: 118, startPoint y: 10, endPoint x: 487, endPoint y: 155, distance: 396.5
click at [118, 10] on icon at bounding box center [117, 11] width 6 height 6
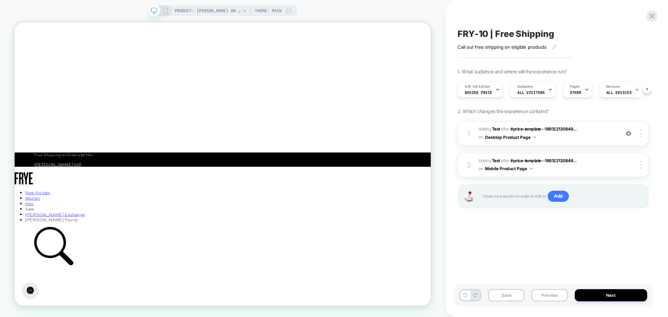
scroll to position [0, 0]
click at [639, 137] on div "1 #_loomi_addon_1758817745108 Adding Text AFTER #price-template--188122120849..…" at bounding box center [552, 133] width 191 height 25
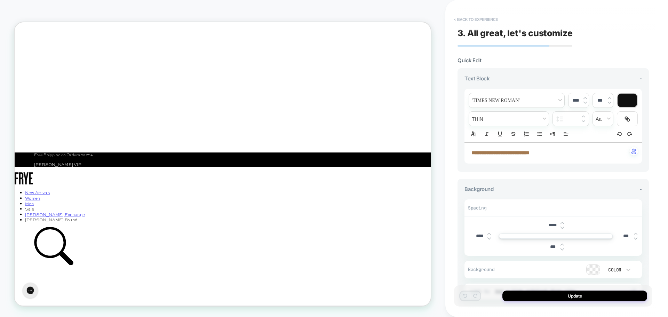
click at [483, 21] on button "< Back to experience" at bounding box center [475, 19] width 51 height 11
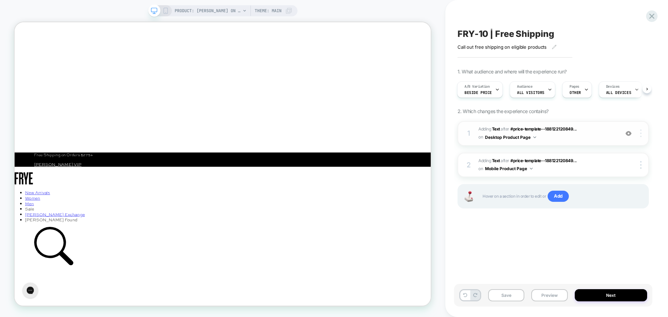
click at [640, 135] on img at bounding box center [640, 133] width 1 height 8
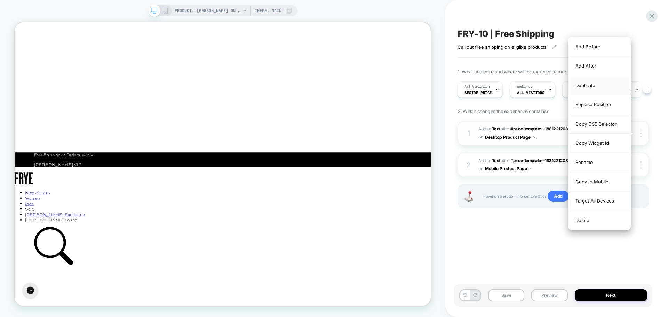
click at [607, 86] on div "Duplicate" at bounding box center [599, 85] width 62 height 19
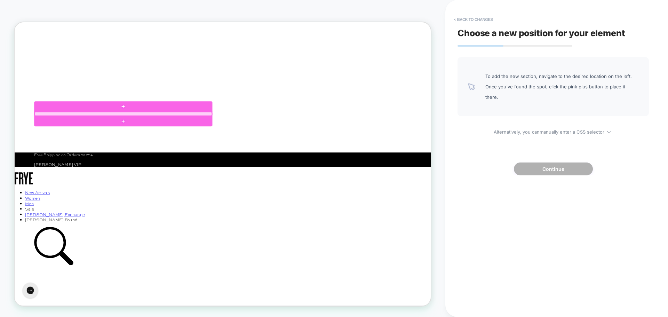
click at [59, 144] on div at bounding box center [159, 144] width 236 height 5
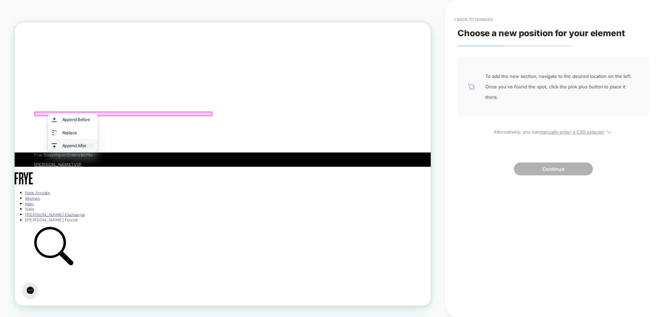
click at [97, 186] on div "Append After" at bounding box center [99, 186] width 42 height 7
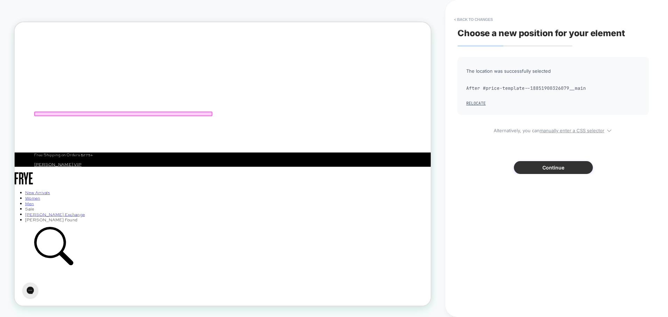
click at [545, 169] on button "Continue" at bounding box center [553, 167] width 79 height 13
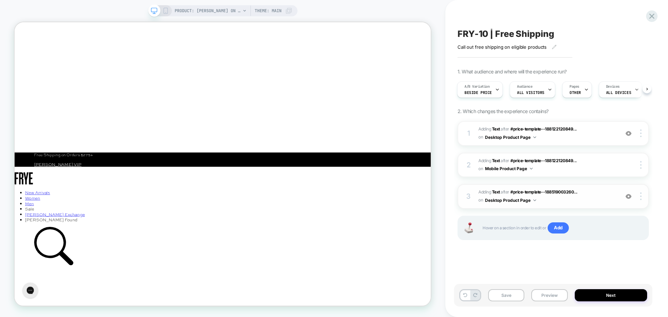
click at [628, 198] on img at bounding box center [628, 196] width 6 height 6
click at [627, 133] on img at bounding box center [628, 133] width 6 height 6
click at [599, 135] on span "#_loomi_addon_1758817745108 Adding Text AFTER #price-template--188122120849... …" at bounding box center [546, 133] width 137 height 16
click at [505, 137] on button "Desktop Product Page" at bounding box center [510, 137] width 51 height 9
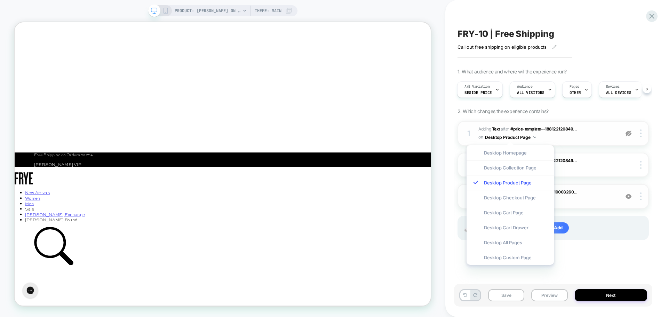
click at [557, 139] on span "#_loomi_addon_1758817745108 Adding Text AFTER #price-template--188122120849... …" at bounding box center [546, 133] width 137 height 16
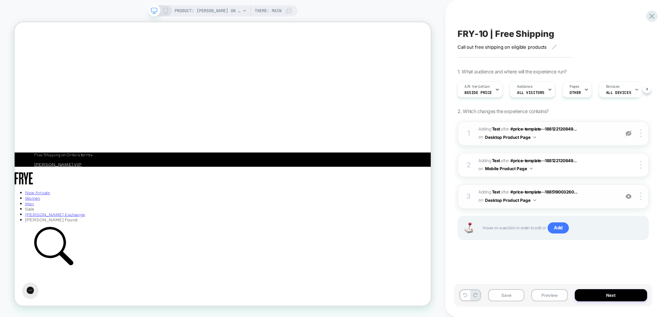
click at [597, 131] on span "#_loomi_addon_1758817745108 Adding Text AFTER #price-template--188122120849... …" at bounding box center [546, 133] width 137 height 16
click at [587, 129] on span "#_loomi_addon_1758817745108 Adding Text AFTER #price-template--188122120849... …" at bounding box center [546, 133] width 137 height 16
click at [628, 134] on img at bounding box center [628, 133] width 6 height 6
click at [597, 135] on span "#_loomi_addon_1758817745108 Adding Text AFTER #price-template--188122120849... …" at bounding box center [546, 133] width 137 height 16
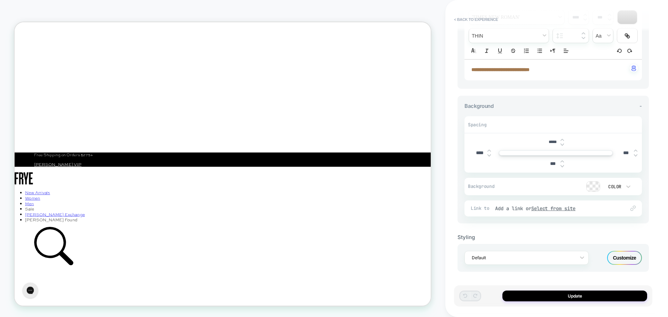
scroll to position [0, 0]
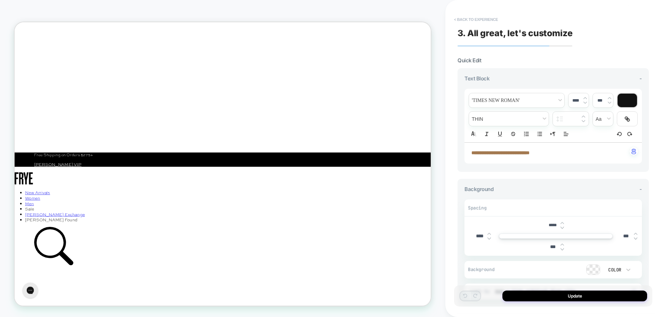
click at [482, 18] on button "< Back to experience" at bounding box center [475, 19] width 51 height 11
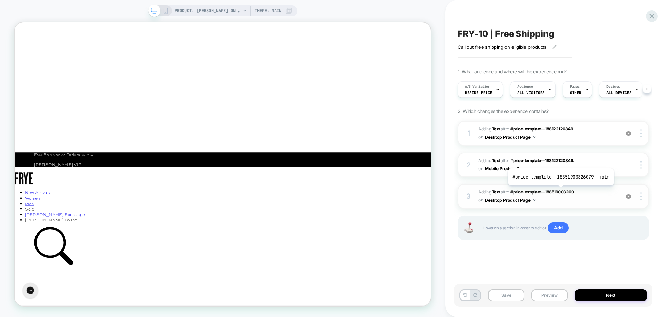
scroll to position [0, 0]
click at [580, 199] on span "#_loomi_addon_1759533318560 Adding Text AFTER #price-template--188519003260... …" at bounding box center [546, 196] width 137 height 16
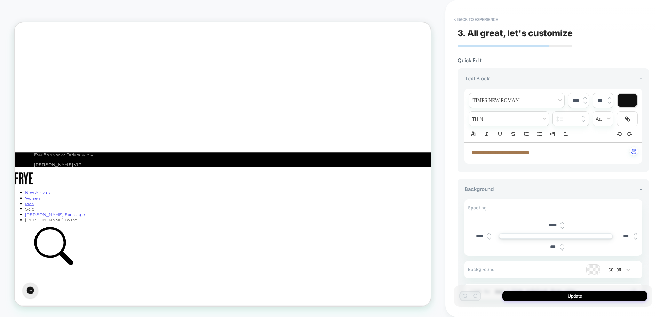
scroll to position [0, 0]
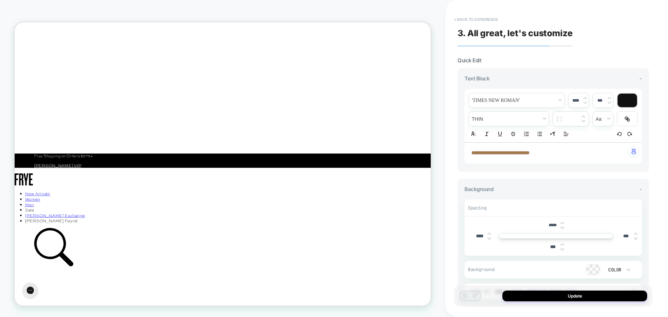
click at [478, 18] on button "< Back to experience" at bounding box center [475, 19] width 51 height 11
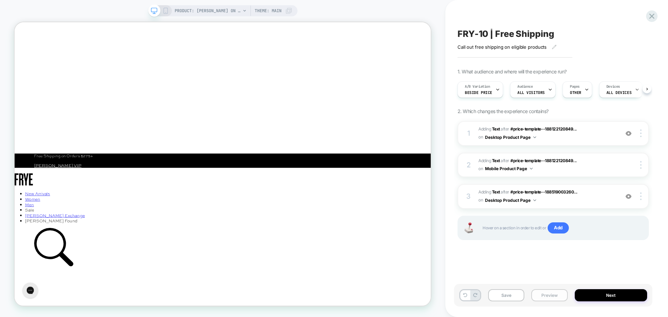
scroll to position [0, 0]
click at [629, 134] on img at bounding box center [628, 133] width 6 height 6
click at [551, 296] on button "Preview" at bounding box center [549, 295] width 36 height 12
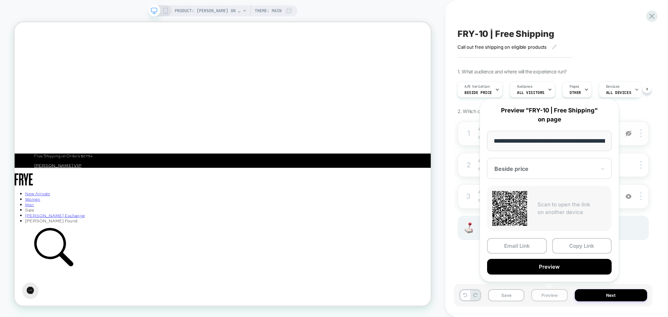
scroll to position [0, 121]
click at [545, 267] on button "Preview" at bounding box center [549, 267] width 124 height 16
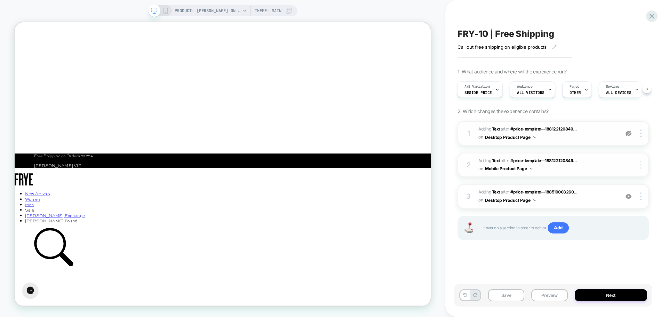
click at [641, 165] on img at bounding box center [640, 165] width 1 height 8
click at [504, 295] on button "Save" at bounding box center [506, 295] width 36 height 12
click at [164, 10] on icon at bounding box center [165, 11] width 6 height 6
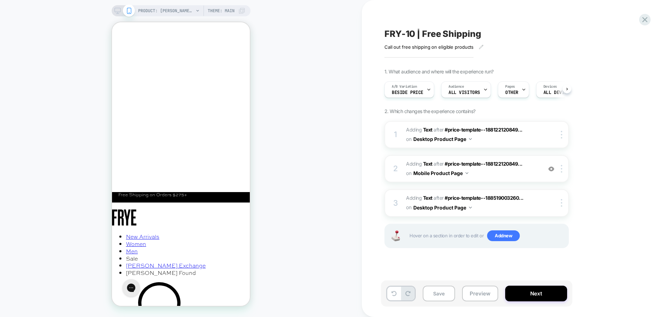
scroll to position [0, 0]
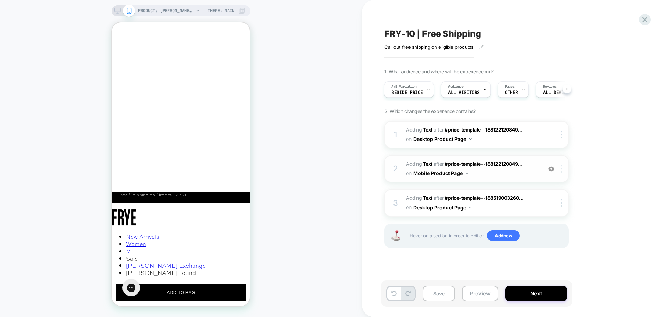
click at [562, 171] on img at bounding box center [561, 169] width 1 height 8
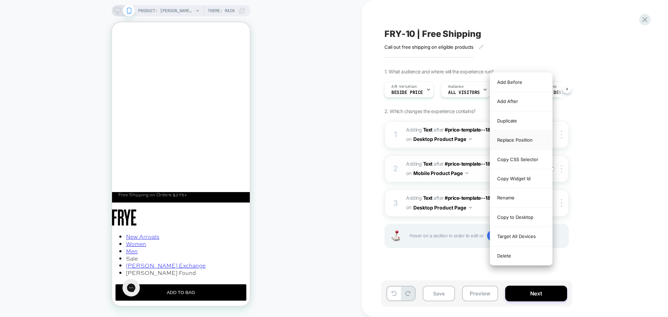
click at [517, 139] on div "Replace Position" at bounding box center [521, 139] width 62 height 19
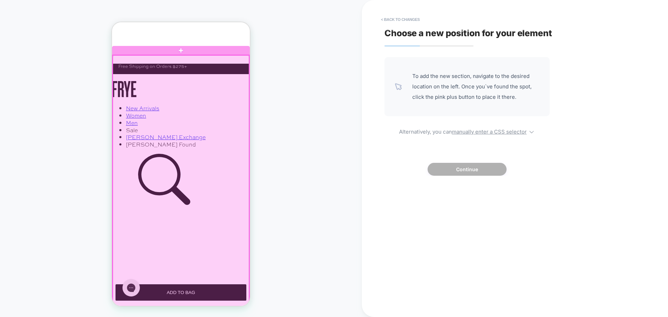
scroll to position [140, 0]
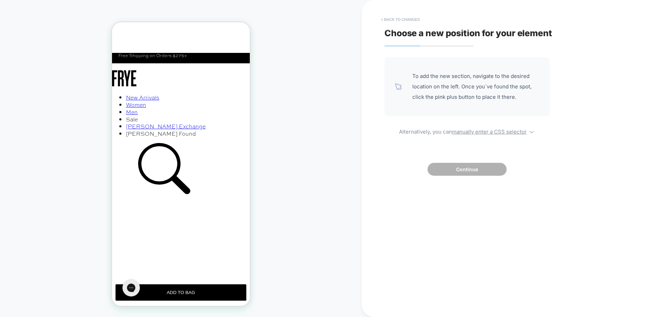
click at [406, 18] on button "< Back to changes" at bounding box center [400, 19] width 46 height 11
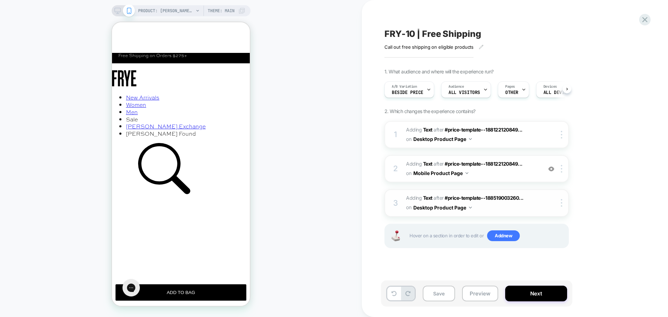
scroll to position [0, 0]
click at [561, 170] on img at bounding box center [561, 169] width 1 height 8
click at [483, 172] on span "#_loomi_addon_1758817811730 Adding Text AFTER #price-template--188122120849... …" at bounding box center [472, 168] width 132 height 19
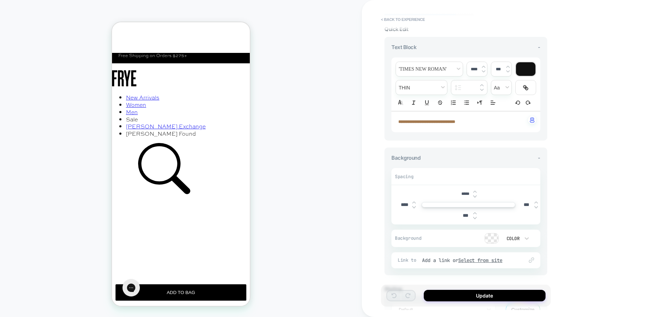
scroll to position [0, 0]
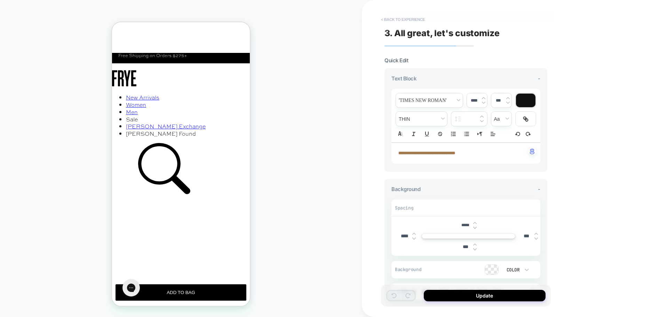
click at [397, 18] on button "< Back to experience" at bounding box center [402, 19] width 51 height 11
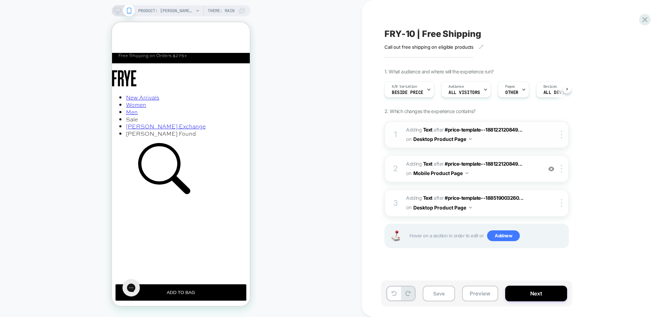
scroll to position [0, 0]
click at [562, 170] on img at bounding box center [561, 169] width 1 height 8
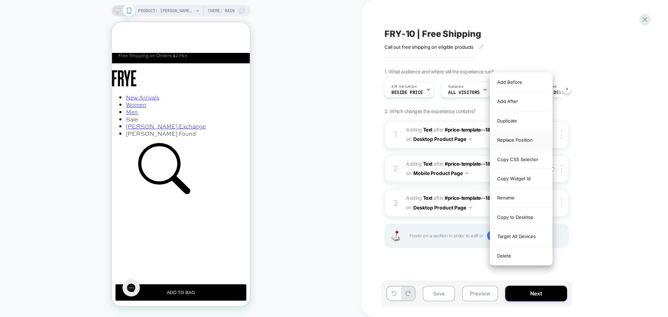
click at [523, 139] on div "Replace Position" at bounding box center [521, 139] width 62 height 19
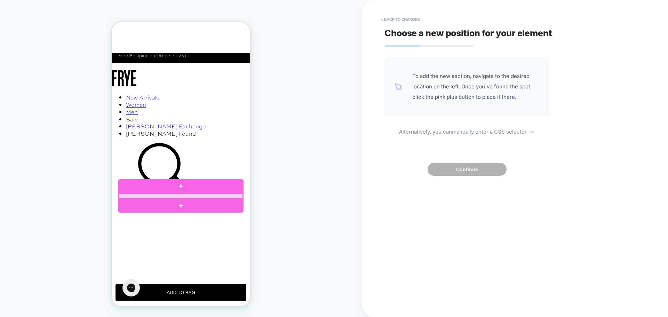
click at [134, 195] on div at bounding box center [181, 195] width 124 height 5
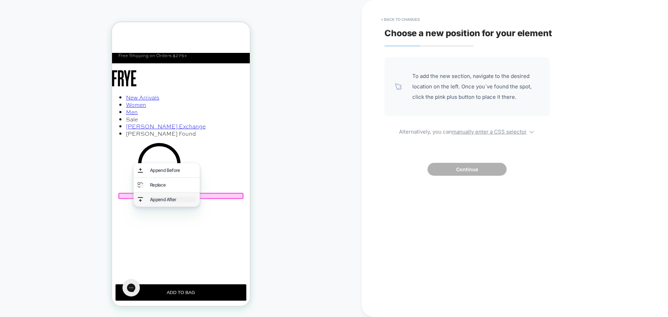
click at [174, 199] on div "Append After" at bounding box center [173, 199] width 46 height 6
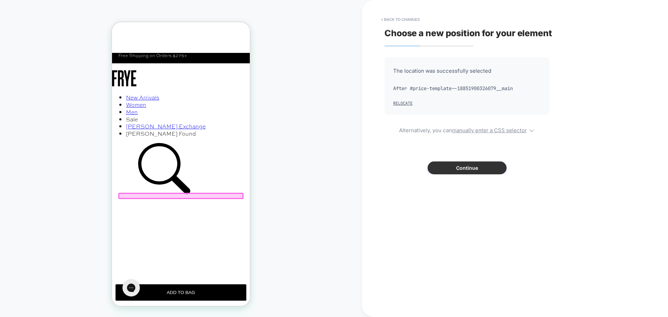
click at [477, 168] on button "Continue" at bounding box center [466, 167] width 79 height 13
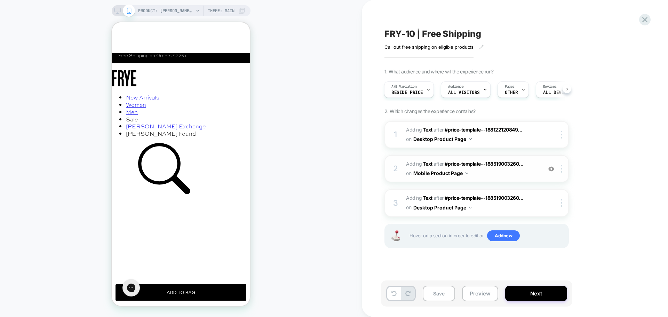
click at [489, 174] on span "#_loomi_addon_1758817811730 Adding Text AFTER #price-template--188519003260... …" at bounding box center [472, 168] width 132 height 19
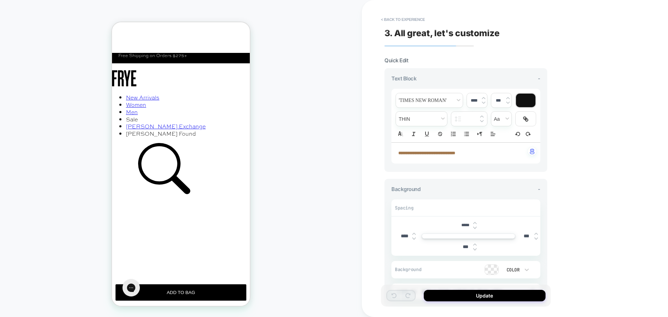
scroll to position [171, 0]
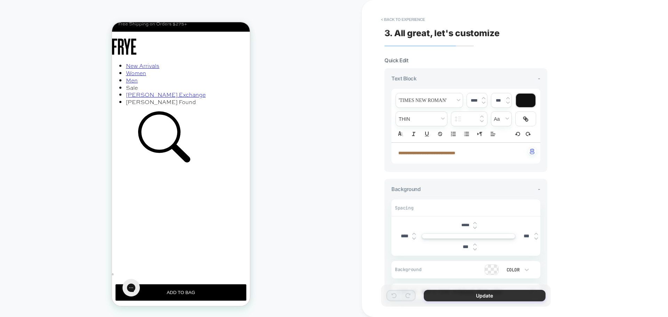
click at [448, 300] on button "Update" at bounding box center [485, 295] width 122 height 11
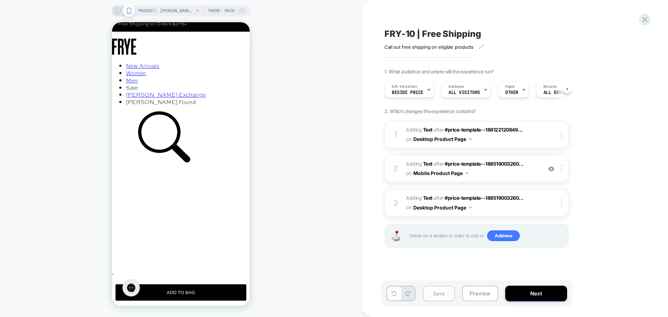
scroll to position [0, 0]
click at [438, 297] on button "Save" at bounding box center [438, 293] width 32 height 16
click at [481, 293] on button "Preview" at bounding box center [480, 293] width 36 height 16
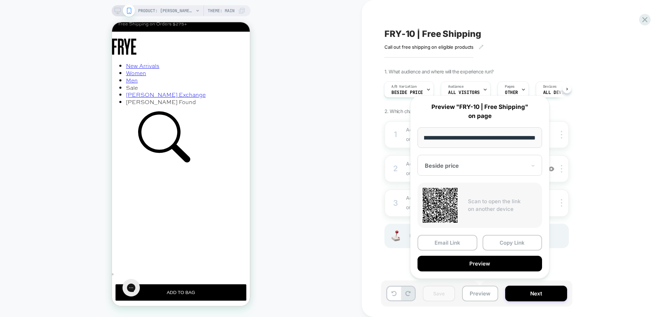
scroll to position [0, 0]
click at [643, 263] on div "FRY-10 | Free Shipping Call out free shipping on eligible products Click to edi…" at bounding box center [514, 158] width 261 height 317
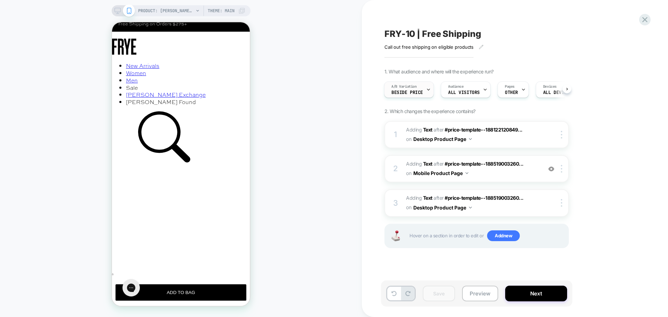
click at [408, 91] on span "Beside price" at bounding box center [407, 92] width 32 height 5
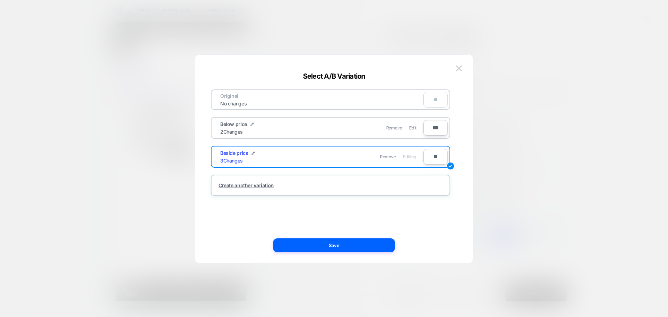
click at [331, 127] on div "Remove Edit" at bounding box center [371, 128] width 98 height 14
click at [413, 127] on span "Edit" at bounding box center [412, 127] width 7 height 5
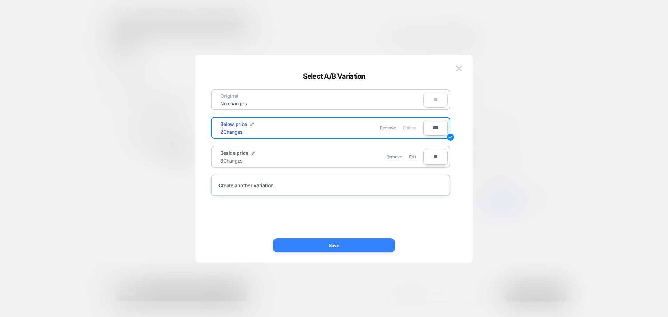
click at [319, 246] on button "Save" at bounding box center [334, 245] width 122 height 14
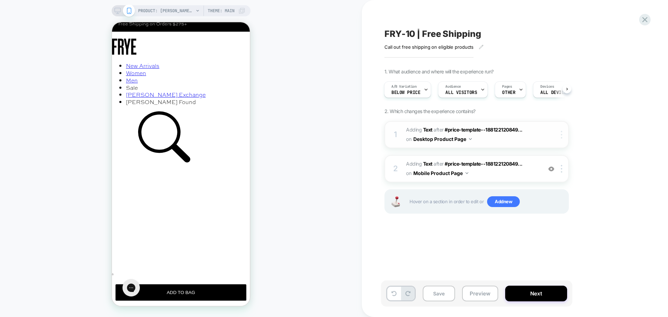
click at [561, 136] on img at bounding box center [561, 135] width 1 height 8
click at [562, 170] on img at bounding box center [561, 169] width 1 height 8
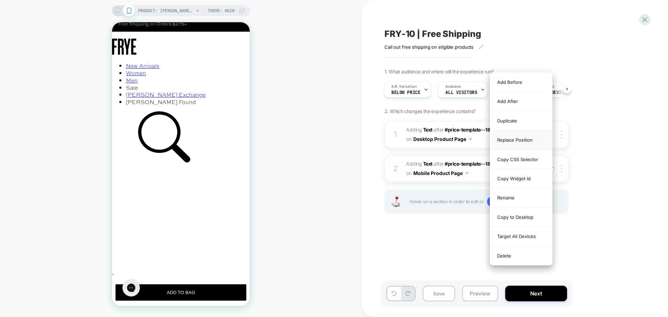
click at [533, 142] on div "Replace Position" at bounding box center [521, 139] width 62 height 19
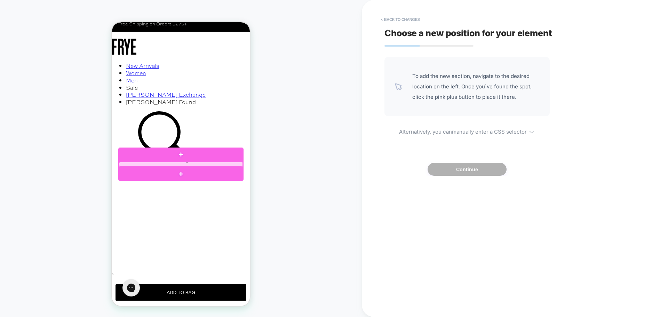
click at [127, 165] on div at bounding box center [181, 164] width 124 height 5
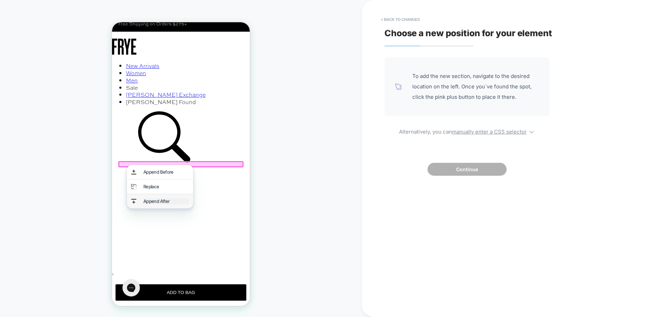
click at [151, 201] on div "Append After" at bounding box center [166, 201] width 46 height 6
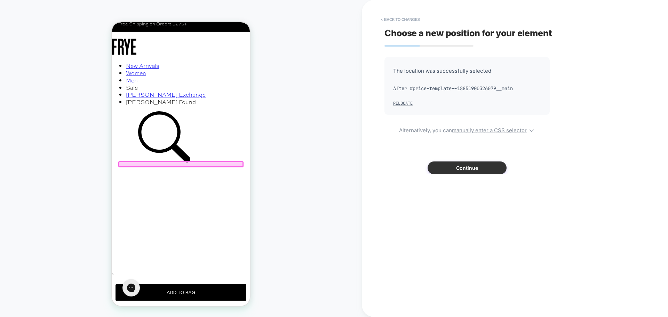
click at [460, 168] on button "Continue" at bounding box center [466, 167] width 79 height 13
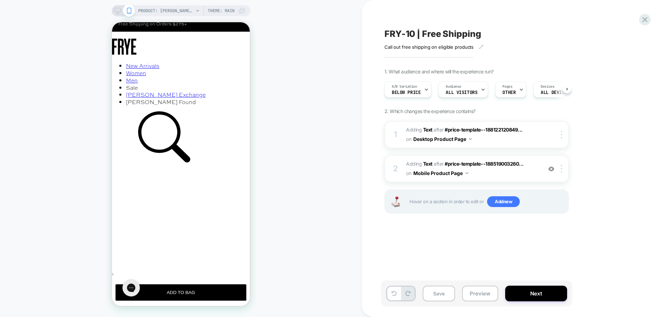
scroll to position [0, 0]
click at [440, 291] on button "Save" at bounding box center [438, 293] width 32 height 16
click at [118, 12] on icon at bounding box center [117, 11] width 6 height 6
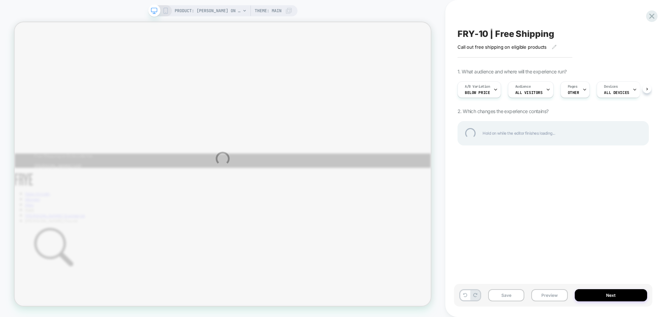
scroll to position [51, 0]
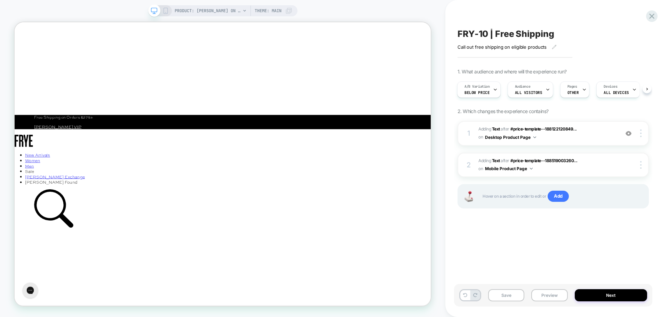
click at [640, 133] on img at bounding box center [640, 133] width 1 height 8
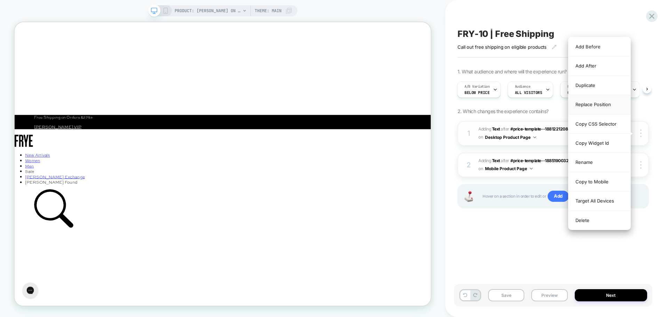
click at [610, 100] on div "Replace Position" at bounding box center [599, 104] width 62 height 19
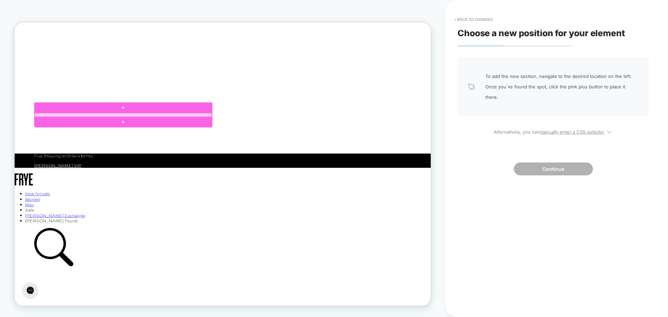
click at [57, 147] on div at bounding box center [159, 145] width 236 height 5
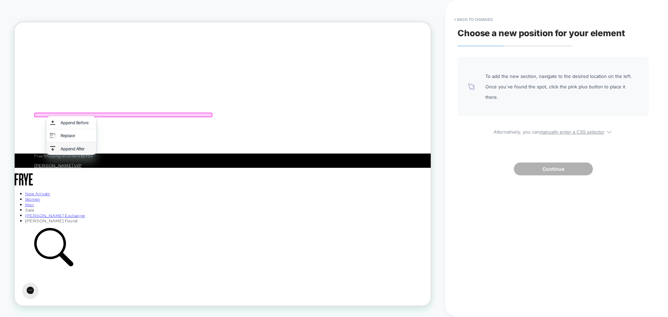
click at [83, 195] on div "Append After" at bounding box center [90, 190] width 66 height 17
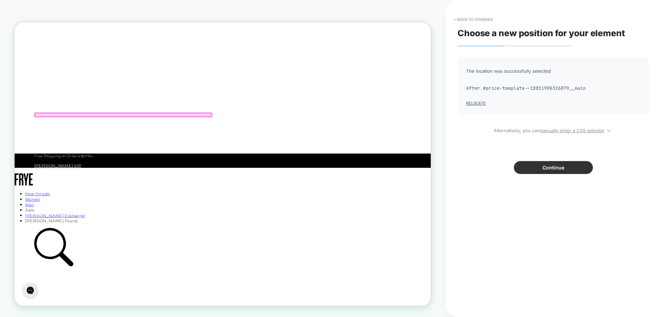
click at [527, 169] on button "Continue" at bounding box center [553, 167] width 79 height 13
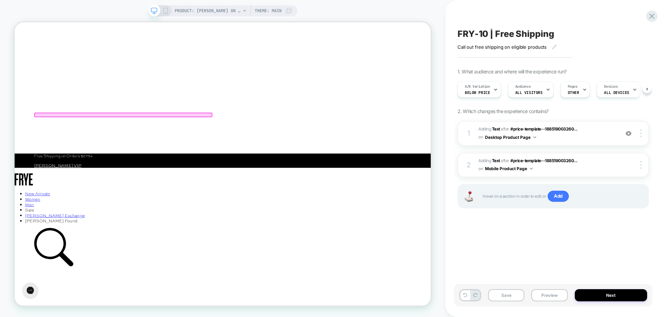
scroll to position [0, 0]
click at [511, 293] on button "Save" at bounding box center [506, 295] width 36 height 12
click at [554, 294] on button "Preview" at bounding box center [549, 295] width 36 height 12
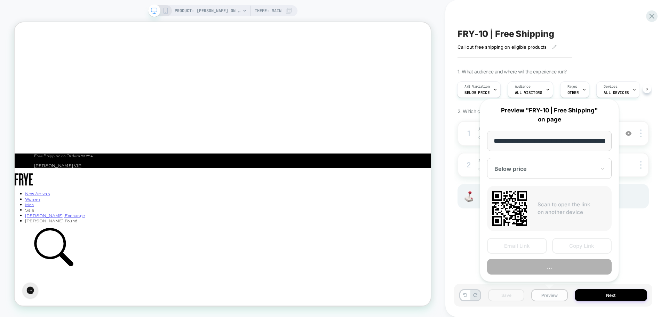
scroll to position [0, 121]
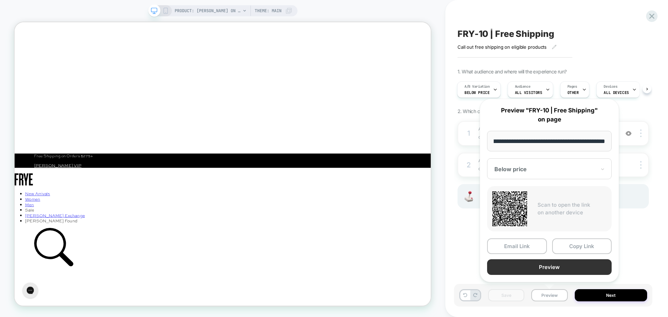
click at [550, 265] on button "Preview" at bounding box center [549, 267] width 124 height 16
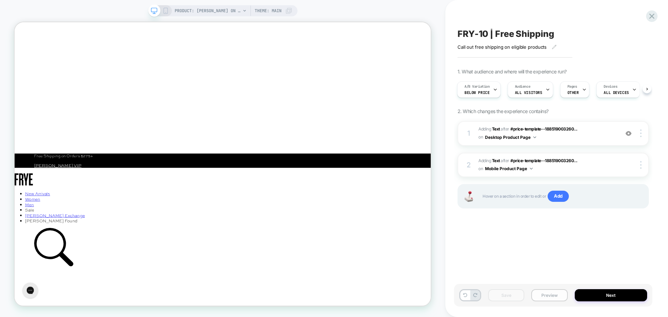
click at [545, 297] on button "Preview" at bounding box center [549, 295] width 36 height 12
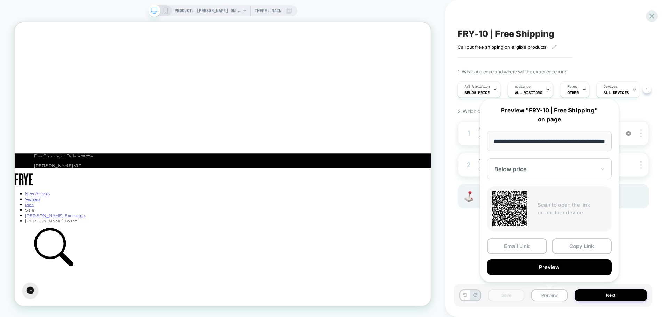
click at [637, 226] on div "FRY-10 | Free Shipping Call out free shipping on eligible products Click to edi…" at bounding box center [553, 158] width 198 height 303
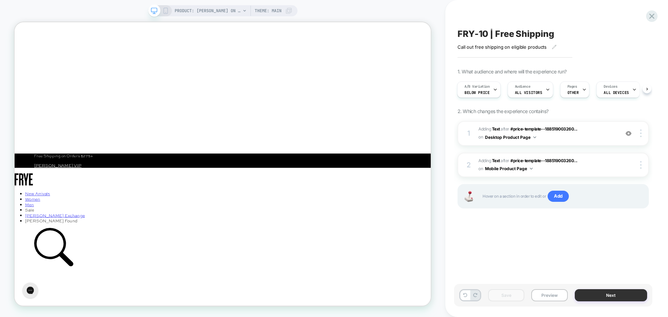
click at [618, 293] on button "Next" at bounding box center [610, 295] width 73 height 12
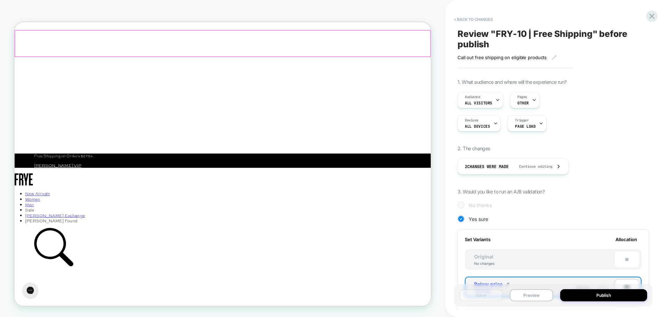
scroll to position [0, 1]
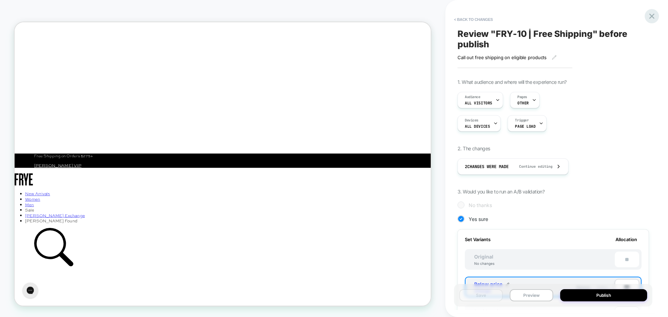
click at [648, 13] on icon at bounding box center [651, 15] width 9 height 9
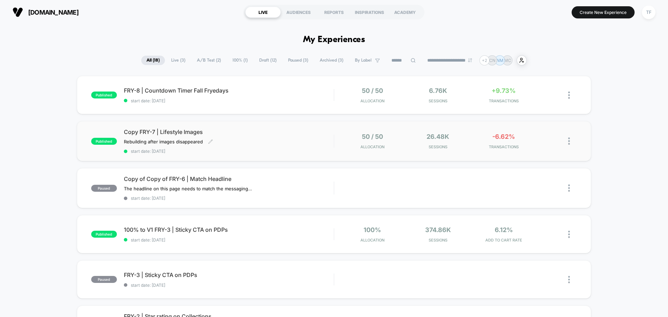
click at [252, 142] on div "Rebuilding after images disappeared Click to edit experience details Rebuilding…" at bounding box center [197, 142] width 147 height 6
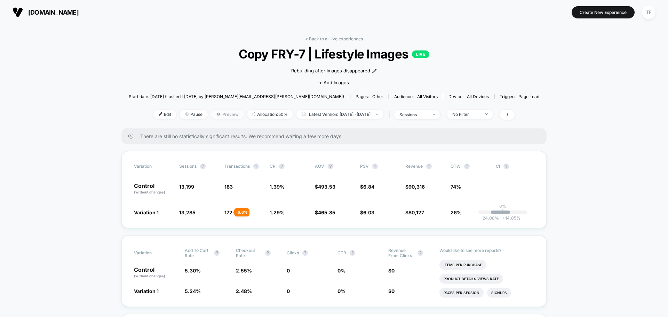
click at [216, 115] on span "Preview" at bounding box center [227, 114] width 33 height 9
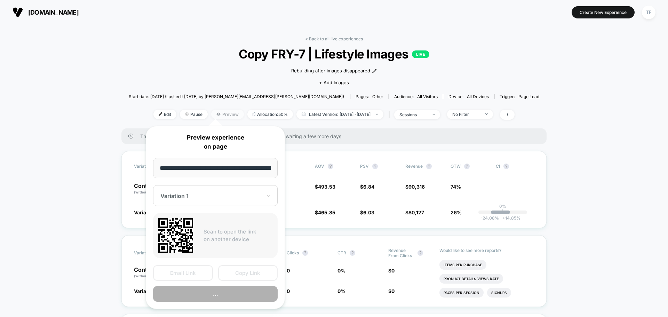
scroll to position [0, 63]
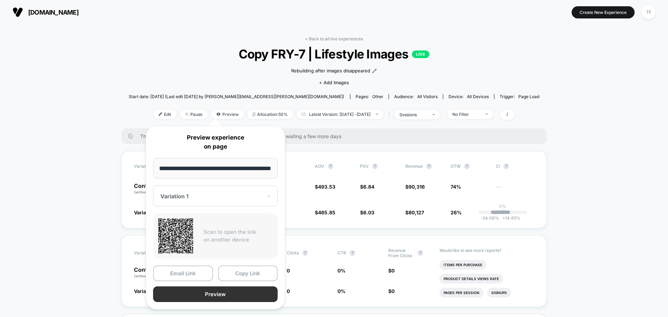
click at [192, 294] on button "Preview" at bounding box center [215, 294] width 124 height 16
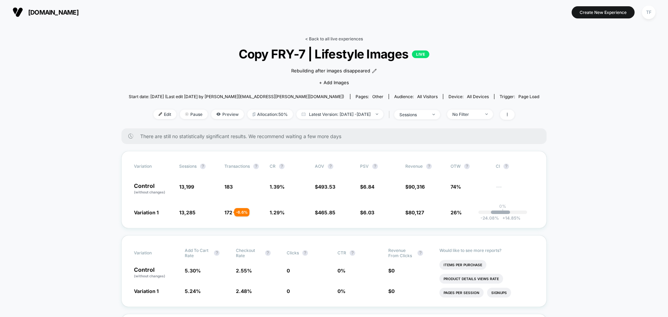
click at [335, 39] on link "< Back to all live experiences" at bounding box center [334, 38] width 58 height 5
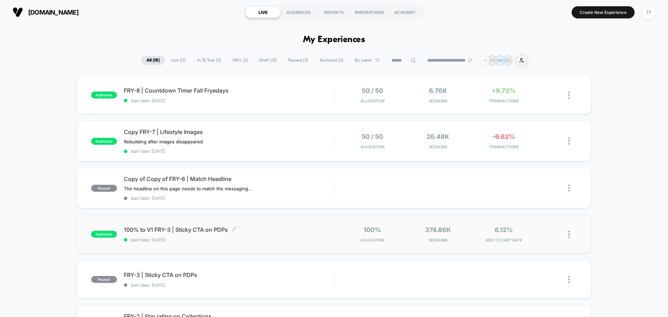
click at [278, 233] on span "100% to V1 FRY-3 | Sticky CTA on PDPs Click to edit experience details" at bounding box center [229, 229] width 210 height 7
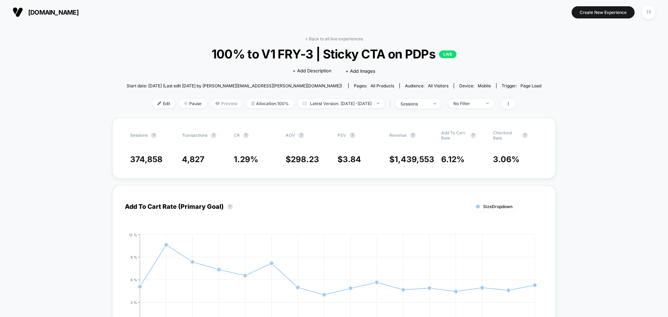
click at [216, 104] on span "Preview" at bounding box center [226, 103] width 33 height 9
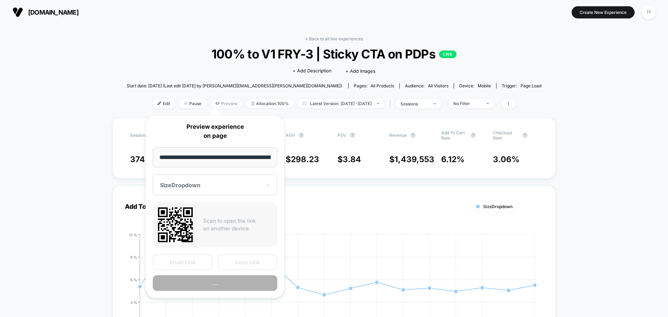
scroll to position [0, 63]
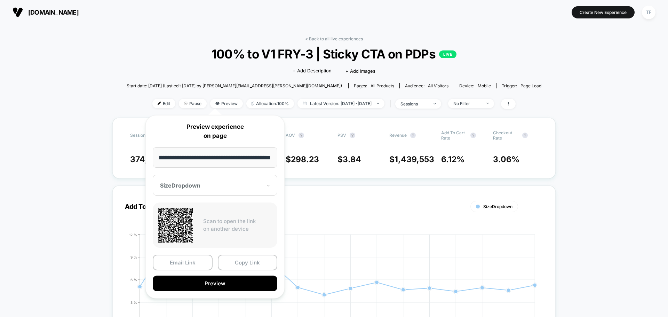
click at [335, 38] on link "< Back to all live experiences" at bounding box center [334, 38] width 58 height 5
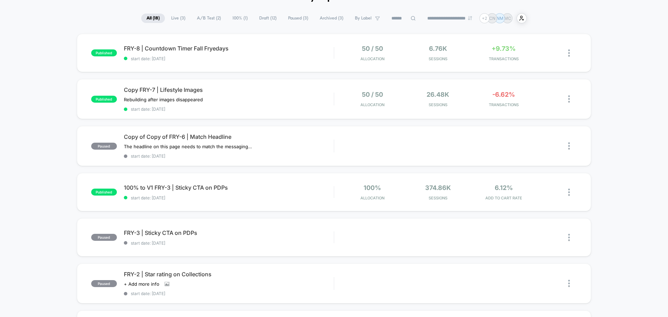
scroll to position [35, 0]
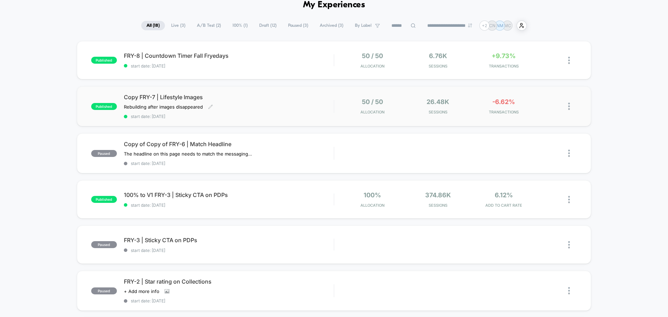
click at [256, 108] on div "Rebuilding after images disappeared Click to edit experience details Rebuilding…" at bounding box center [197, 107] width 147 height 6
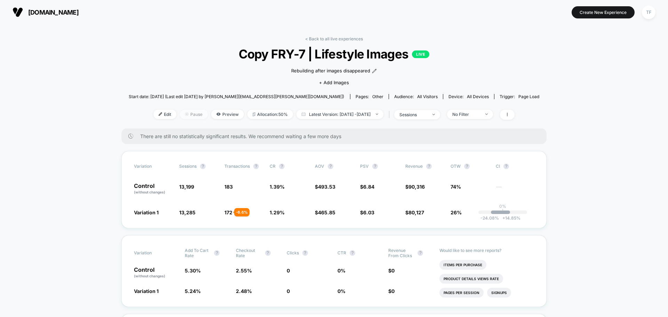
click at [183, 116] on span "Pause" at bounding box center [194, 114] width 28 height 9
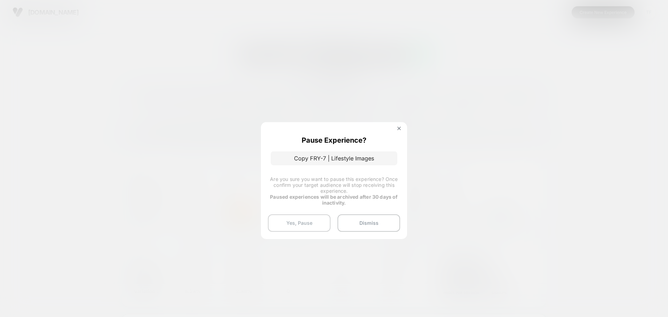
click at [309, 223] on button "Yes, Pause" at bounding box center [299, 222] width 63 height 17
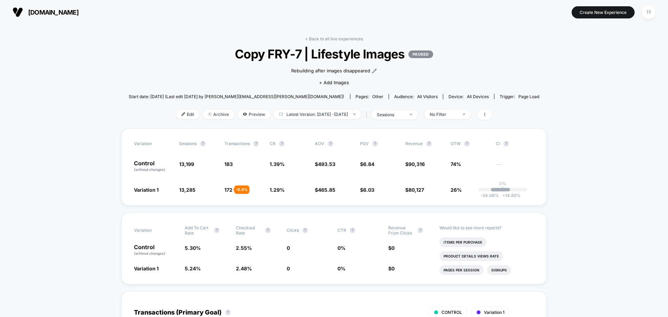
click at [324, 36] on link "< Back to all live experiences" at bounding box center [334, 38] width 58 height 5
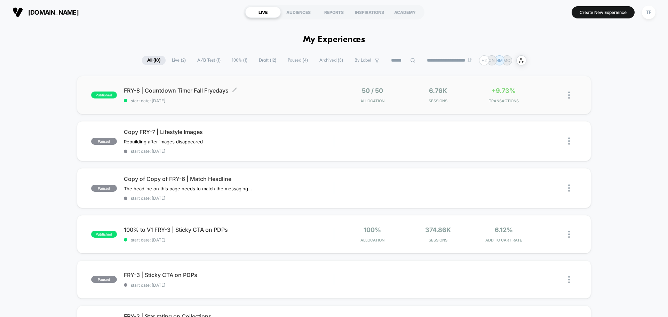
click at [281, 95] on div "FRY-8 | Countdown Timer Fall Fryedays Click to edit experience details Click to…" at bounding box center [229, 95] width 210 height 16
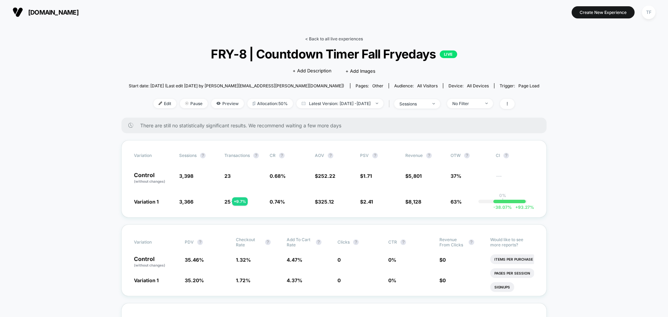
click at [331, 39] on link "< Back to all live experiences" at bounding box center [334, 38] width 58 height 5
